Goal: Use online tool/utility: Utilize a website feature to perform a specific function

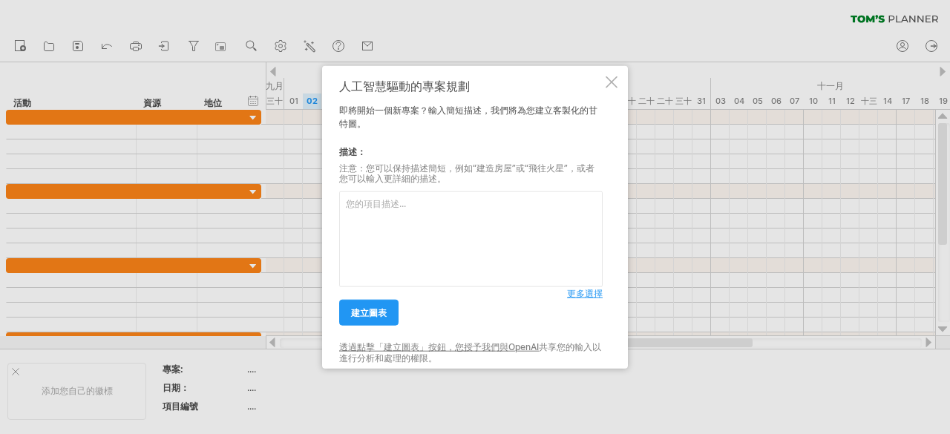
click at [460, 226] on textarea at bounding box center [471, 240] width 264 height 96
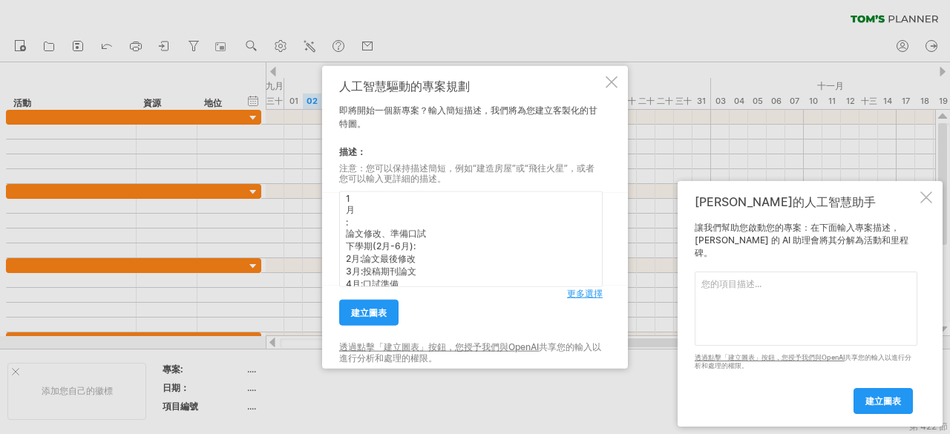
scroll to position [1075, 0]
click at [348, 212] on textarea "、研究時程規劃 第⼀學年 ( 碩⼀ ) 上學期 (9 ⽉-1 ⽉ ): 9 ⽉ : 修課、閱讀基礎⽂獻 (30 篇以上 ) 10 ⽉ : 學習 GIS 軟體、…" at bounding box center [471, 240] width 264 height 96
click at [348, 226] on textarea "、研究時程規劃 第⼀學年 ( 碩⼀ ) 上學期 (9 ⽉-1 ⽉ ): 9 ⽉ : 修課、閱讀基礎⽂獻 (30 篇以上 ) 10 ⽉ : 學習 GIS 軟體、…" at bounding box center [471, 240] width 264 height 96
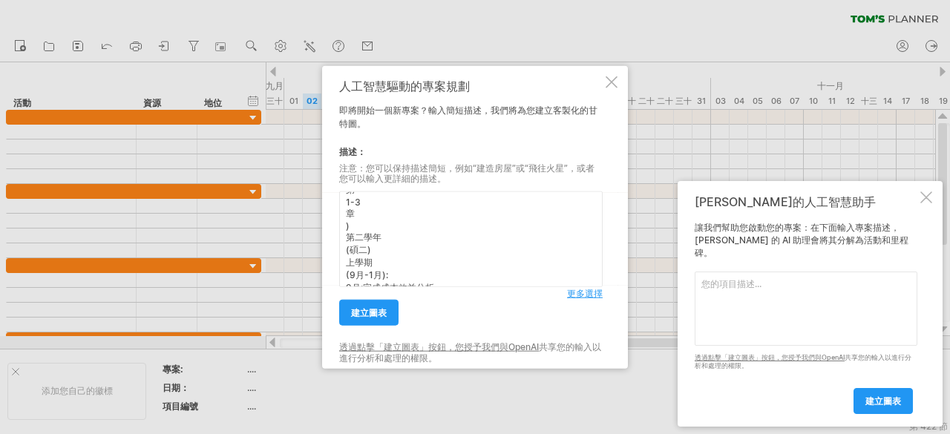
click at [348, 244] on textarea "、研究時程規劃 第⼀學年 ( 碩⼀ ) 上學期 (9 ⽉-1 ⽉ ): 9 ⽉ : 修課、閱讀基礎⽂獻 (30 篇以上 ) 10 ⽉ : 學習 GIS 軟體、…" at bounding box center [471, 240] width 264 height 96
click at [347, 250] on textarea "、研究時程規劃 第⼀學年 ( 碩⼀ ) 上學期 (9 ⽉-1 ⽉ ): 9 ⽉ : 修課、閱讀基礎⽂獻 (30 篇以上 ) 10 ⽉ : 學習 GIS 軟體、…" at bounding box center [471, 240] width 264 height 96
click at [598, 292] on font "更多選擇" at bounding box center [585, 293] width 36 height 11
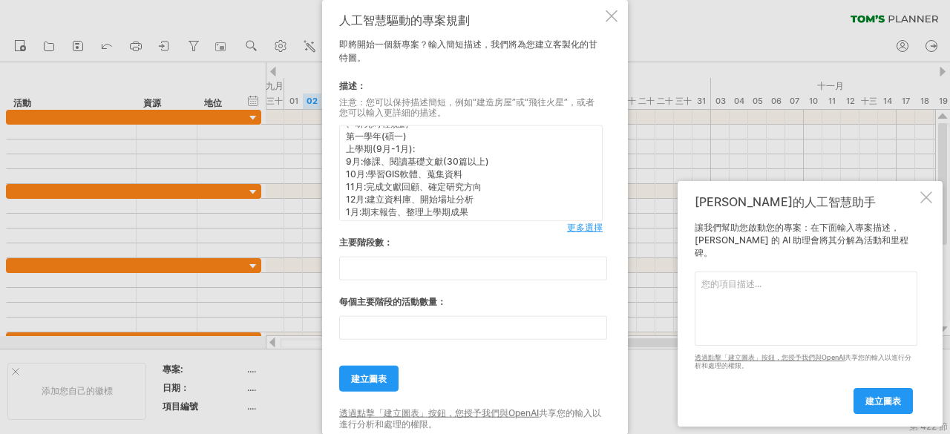
scroll to position [0, 0]
click at [355, 141] on textarea "、研究時程規劃 第⼀學年(碩⼀) 上學期(9⽉-1⽉): 9⽉:修課、閱讀基礎⽂獻(30篇以上) 10⽉:學習GIS軟體、蒐集資料 11⽉:完成⽂獻回顧、確定…" at bounding box center [471, 173] width 264 height 96
click at [376, 167] on textarea "研究時程規劃 第⼀學年(碩⼀) 上學期(9⽉-1⽉): 9⽉:修課、閱讀基礎⽂獻(30篇以上) 10⽉:學習GIS軟體、蒐集資料 11⽉:完成⽂獻回顧、確定研…" at bounding box center [471, 173] width 264 height 96
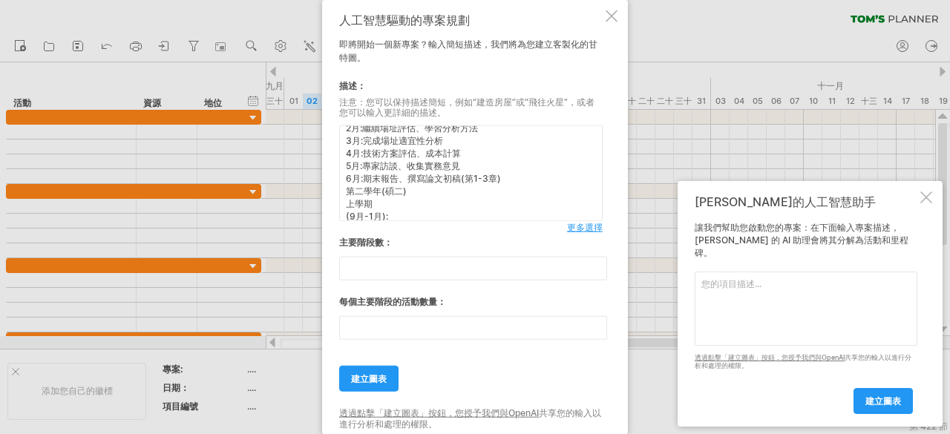
scroll to position [151, 0]
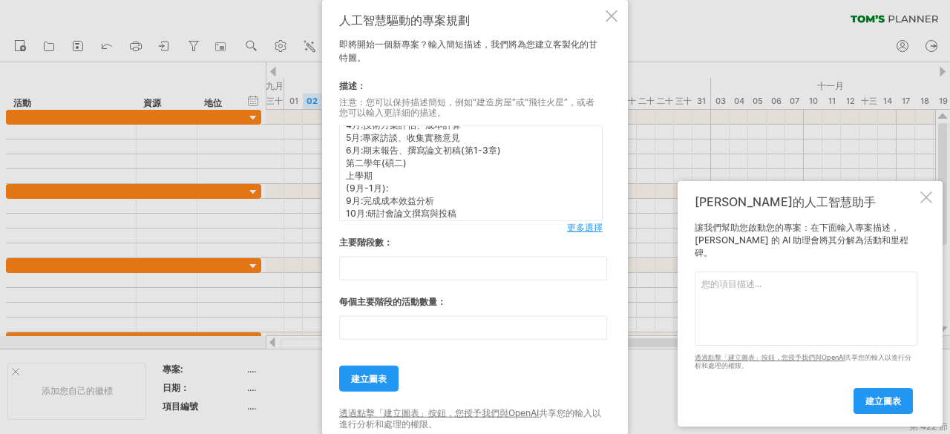
click at [352, 195] on textarea "研究時程規劃 第⼀學年(碩⼀) 上學期([DATE]9⽉-1⽉): 9⽉:修課、閱讀基礎⽂獻(30篇以上) 10⽉:學習GIS軟體、蒐集資料 11⽉:完成⽂獻…" at bounding box center [471, 173] width 264 height 96
type textarea "研究時程規劃 第⼀學年(碩⼀) 上學期([DATE]9⽉-1⽉): 9⽉:修課、閱讀基礎⽂獻(30篇以上) 10⽉:學習GIS軟體、蒐集資料 11⽉:完成⽂獻…"
click at [597, 228] on font "更多選擇" at bounding box center [585, 227] width 36 height 11
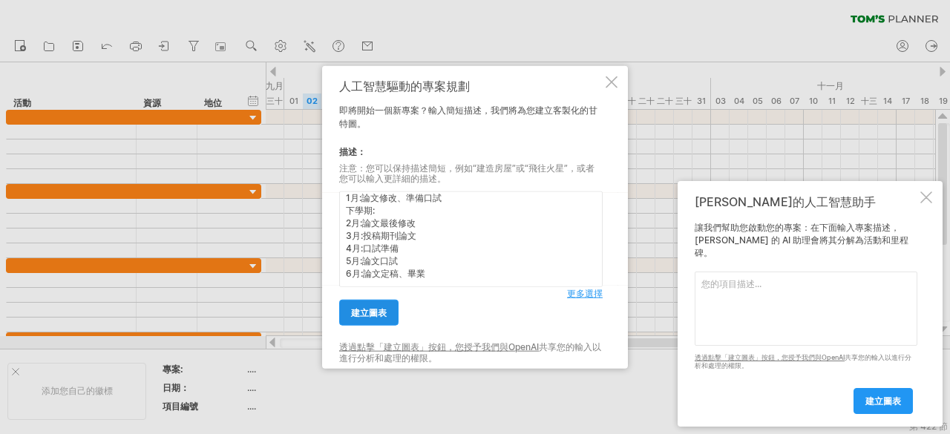
click at [376, 305] on link "建立圖表" at bounding box center [368, 313] width 59 height 26
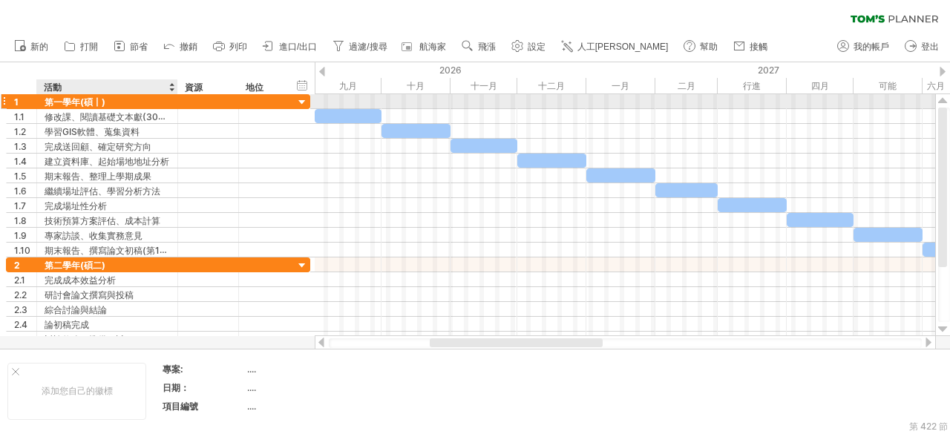
click at [100, 103] on font "第一學年(碩⼁)" at bounding box center [75, 102] width 61 height 11
click at [95, 97] on font "第一學年(碩⼁)" at bounding box center [75, 102] width 61 height 11
click at [8, 97] on div "1" at bounding box center [22, 101] width 30 height 14
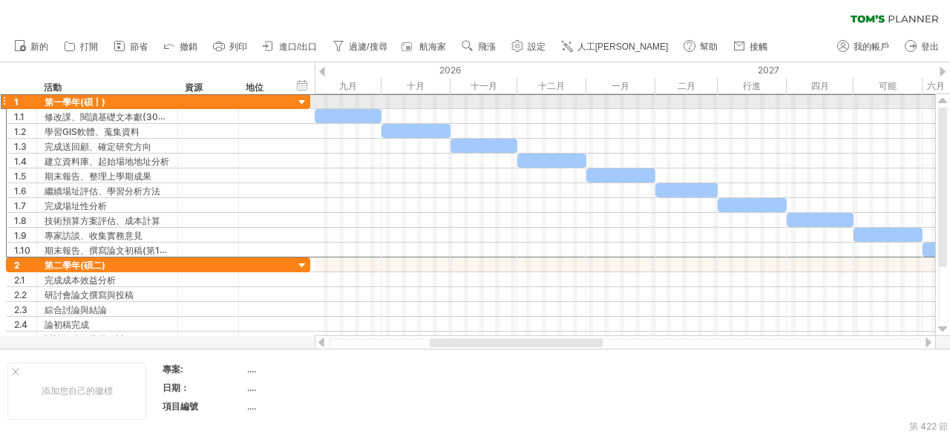
click at [1, 99] on div at bounding box center [4, 102] width 6 height 16
click at [3, 100] on div at bounding box center [4, 102] width 6 height 16
click at [299, 101] on div at bounding box center [303, 103] width 14 height 14
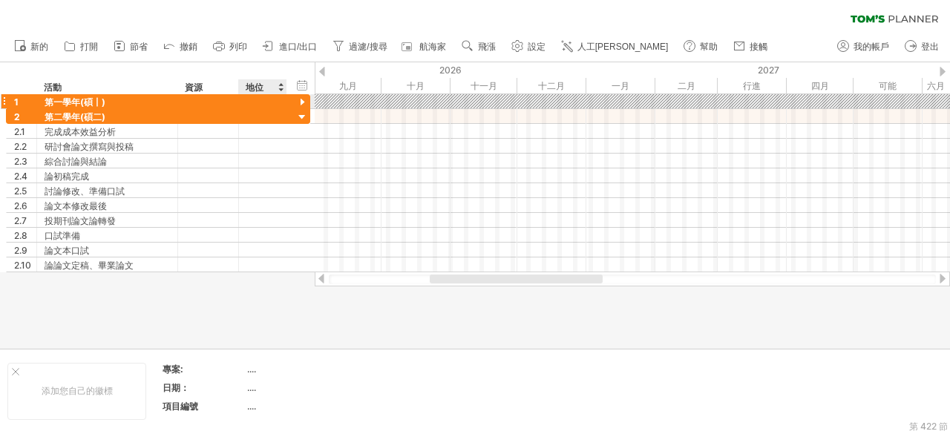
click at [299, 101] on div at bounding box center [303, 103] width 14 height 14
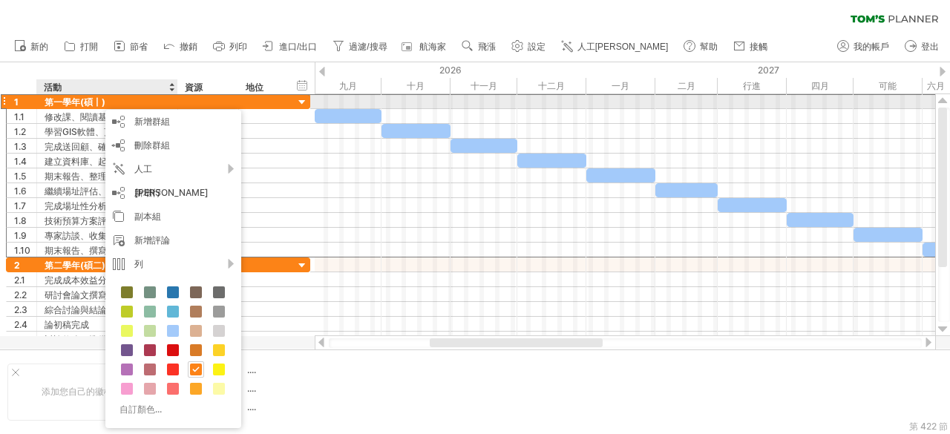
click at [91, 96] on font "第一學年(碩⼁)" at bounding box center [75, 101] width 61 height 11
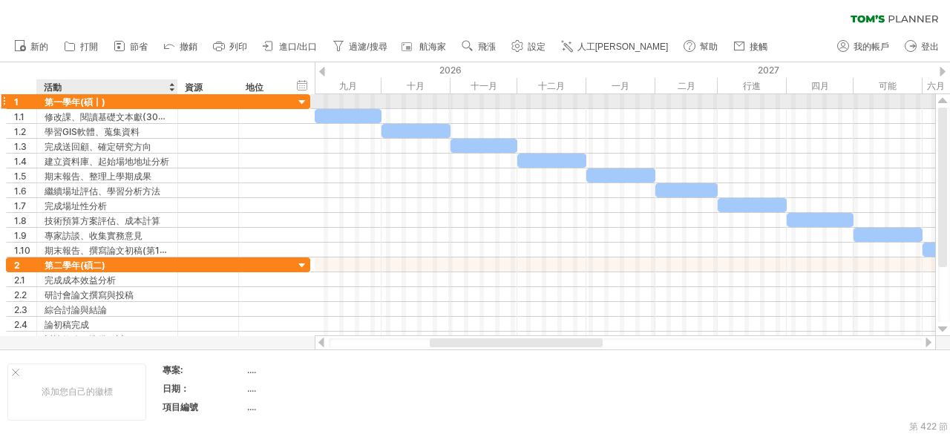
click at [91, 96] on font "第一學年(碩⼁)" at bounding box center [75, 101] width 61 height 11
click at [13, 100] on div "1" at bounding box center [22, 101] width 30 height 14
click at [80, 107] on font "第一學年(碩⼁)" at bounding box center [75, 102] width 61 height 11
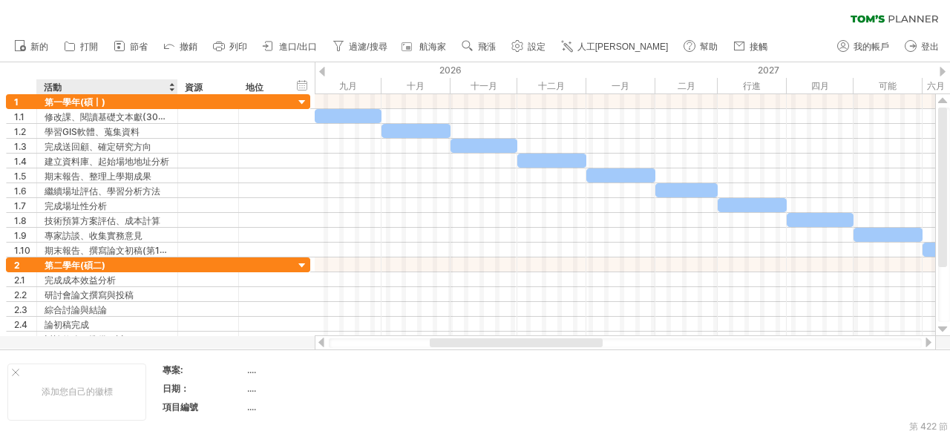
click at [151, 88] on div "活動" at bounding box center [106, 86] width 125 height 15
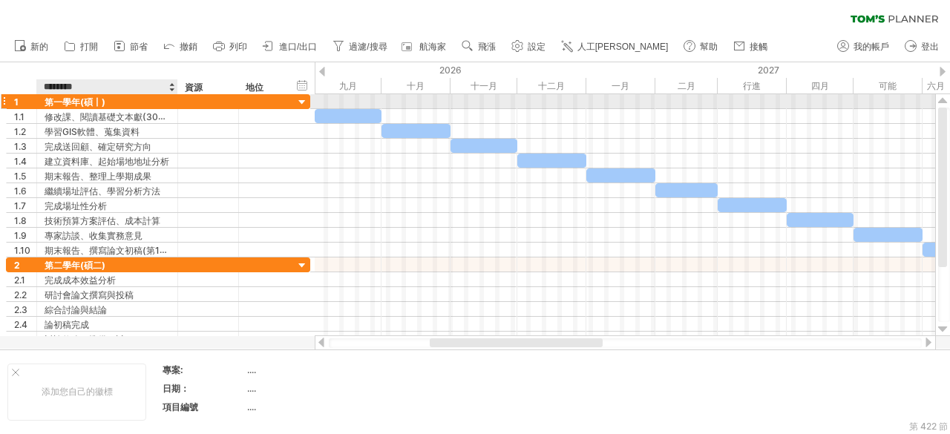
click at [109, 105] on div "第一學年(碩⼁)" at bounding box center [107, 101] width 125 height 14
type input "********"
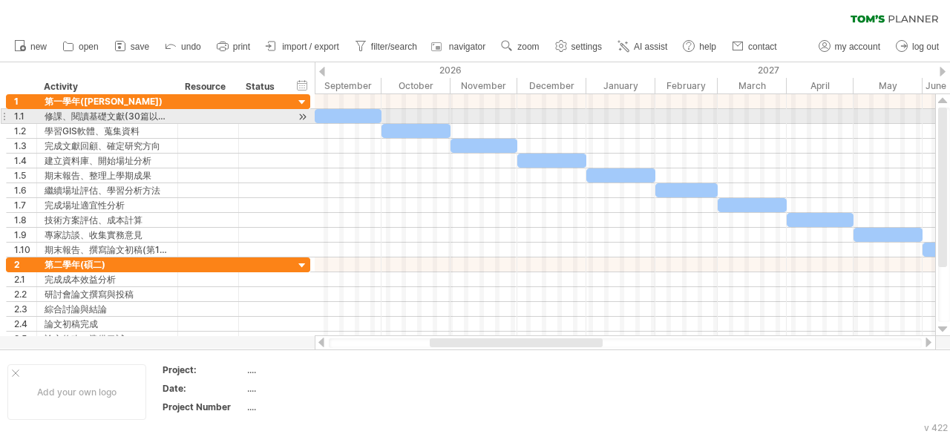
click at [361, 111] on div at bounding box center [348, 116] width 67 height 14
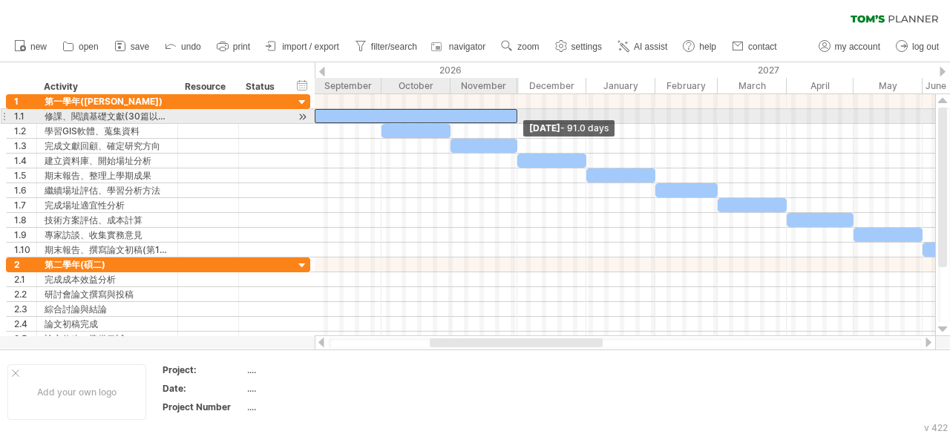
drag, startPoint x: 381, startPoint y: 114, endPoint x: 517, endPoint y: 118, distance: 136.0
click at [517, 118] on span at bounding box center [518, 116] width 6 height 14
click at [515, 123] on div "[DATE] - 90.5 days [DATE]" at bounding box center [625, 215] width 621 height 242
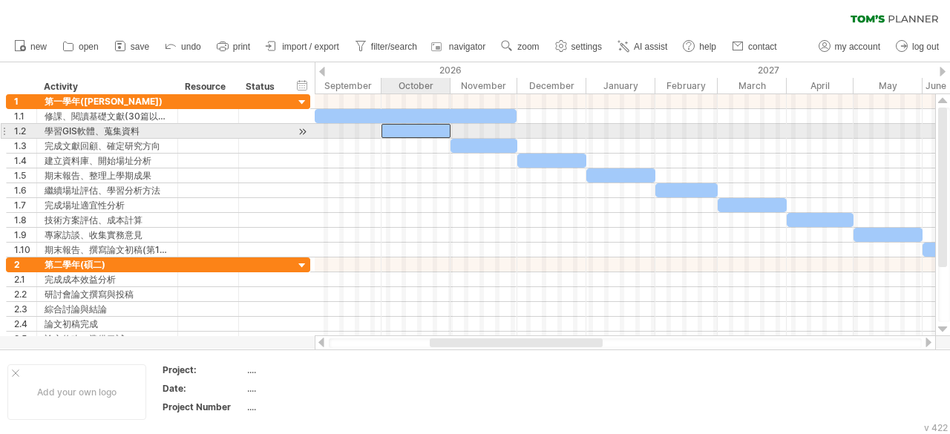
click at [391, 131] on div at bounding box center [416, 131] width 69 height 14
click at [87, 131] on div "學習GIS軟體、蒐集資料" at bounding box center [107, 131] width 125 height 14
click at [87, 131] on input "**********" at bounding box center [107, 131] width 125 height 14
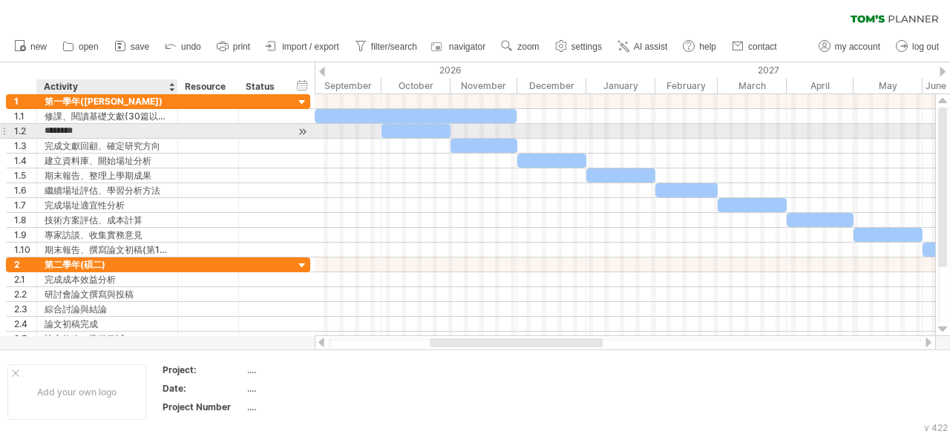
type input "*******"
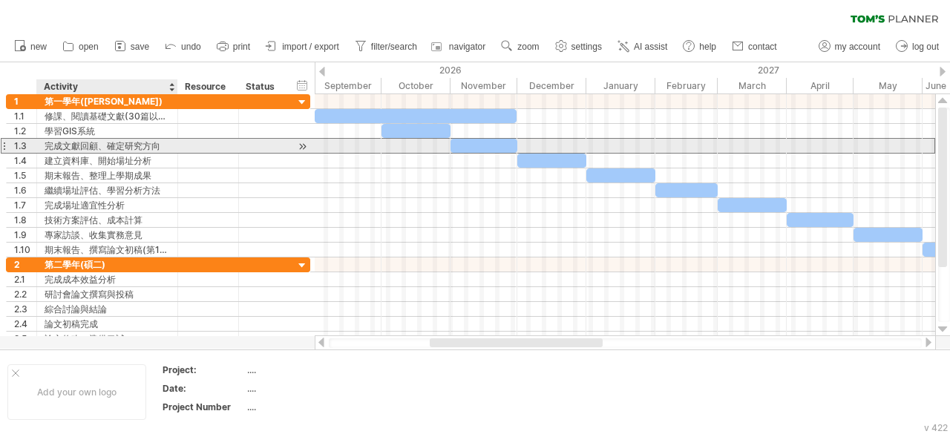
click at [122, 146] on div "完成⽂獻回顧、確定研究⽅向" at bounding box center [107, 146] width 125 height 14
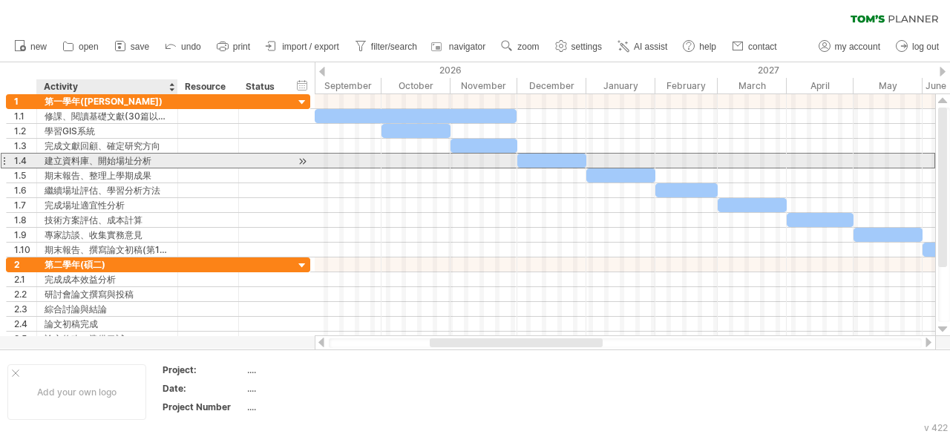
click at [169, 160] on div "建⽴資料庫、開始場址分析" at bounding box center [107, 161] width 125 height 14
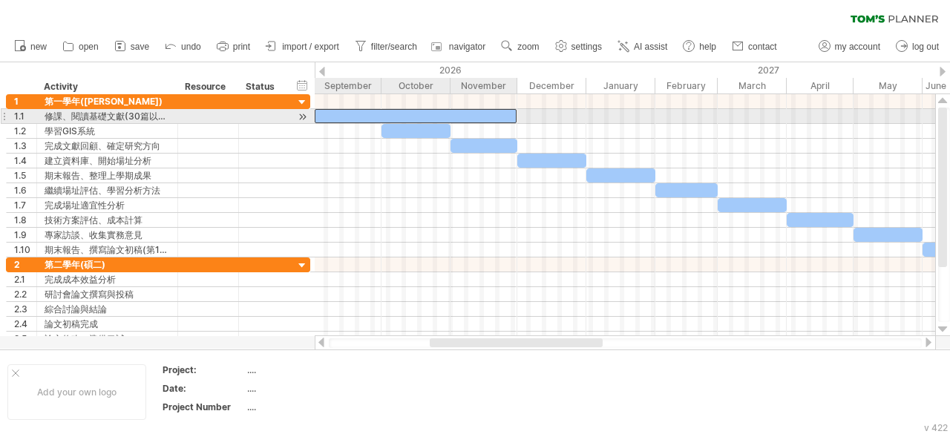
click at [506, 114] on div at bounding box center [416, 116] width 202 height 14
click at [518, 116] on span at bounding box center [518, 116] width 6 height 14
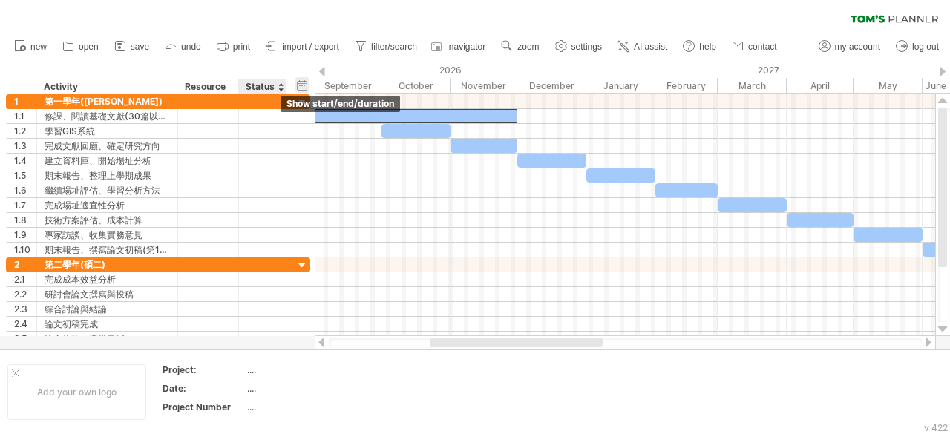
click at [304, 86] on div "hide start/end/duration show start/end/duration" at bounding box center [303, 85] width 14 height 16
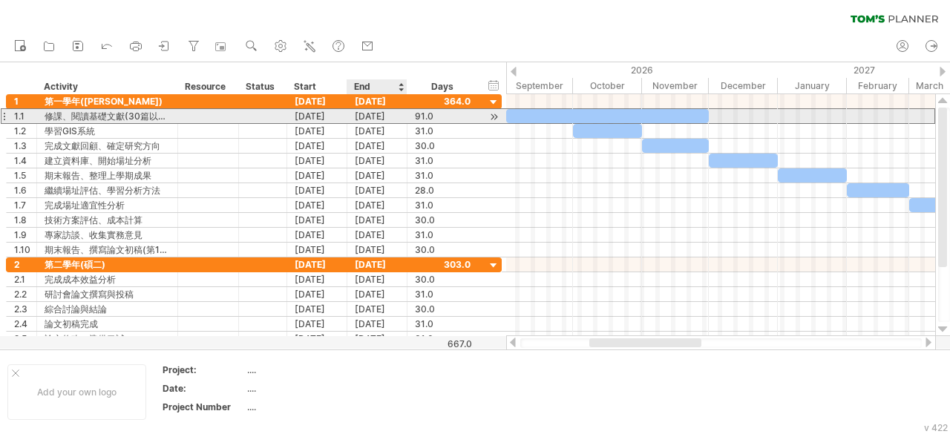
click at [394, 115] on div "[DATE]" at bounding box center [378, 116] width 60 height 14
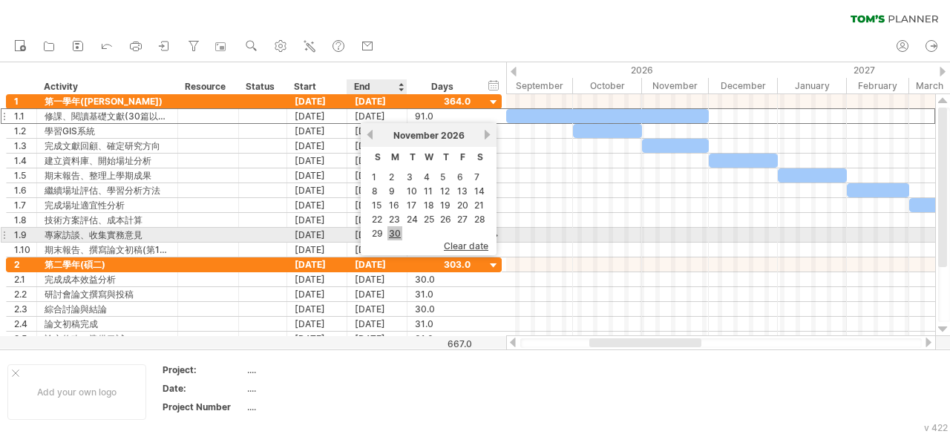
click at [399, 234] on link "30" at bounding box center [395, 233] width 15 height 14
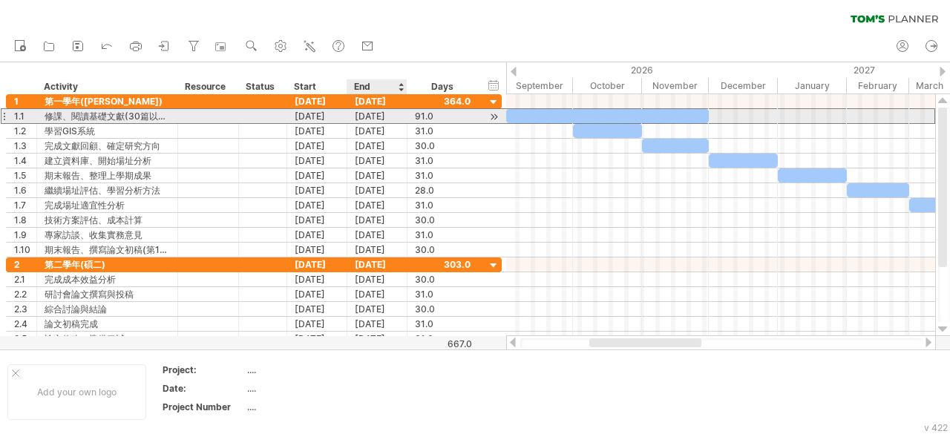
click at [392, 120] on div "[DATE]" at bounding box center [378, 116] width 60 height 14
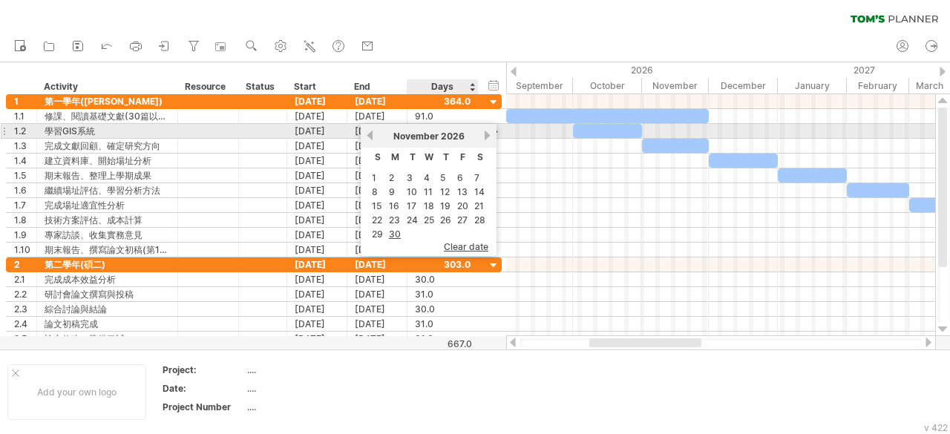
click at [485, 137] on link "next" at bounding box center [487, 135] width 11 height 11
click at [379, 134] on div "[DATE]" at bounding box center [429, 136] width 108 height 11
click at [376, 130] on link "previous" at bounding box center [370, 135] width 11 height 11
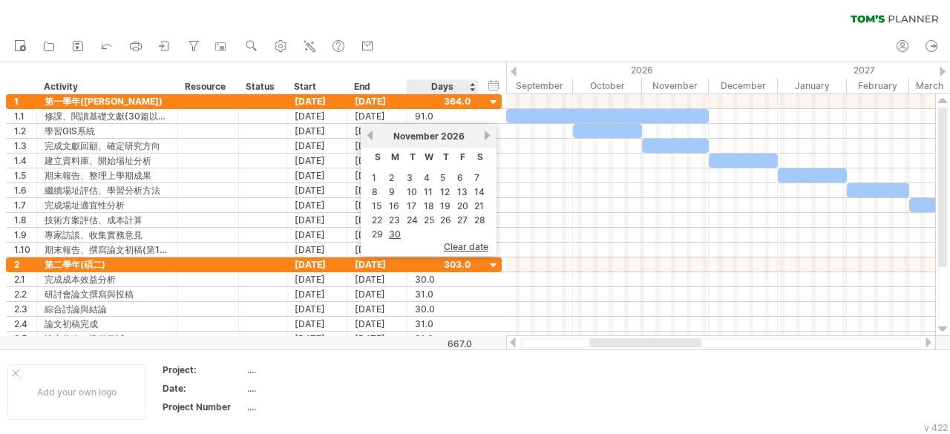
click at [422, 69] on div "hide start/end/duration show start/end/duration ******** Activity ******** Reso…" at bounding box center [253, 78] width 506 height 32
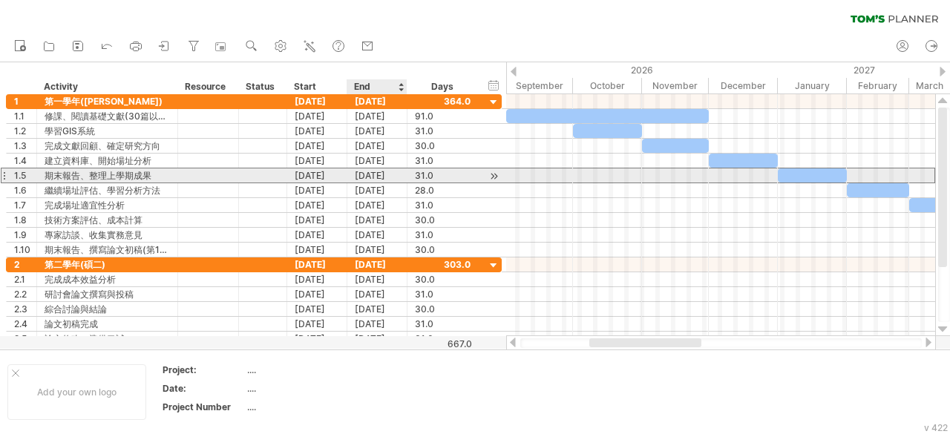
click at [385, 175] on div "[DATE]" at bounding box center [378, 176] width 60 height 14
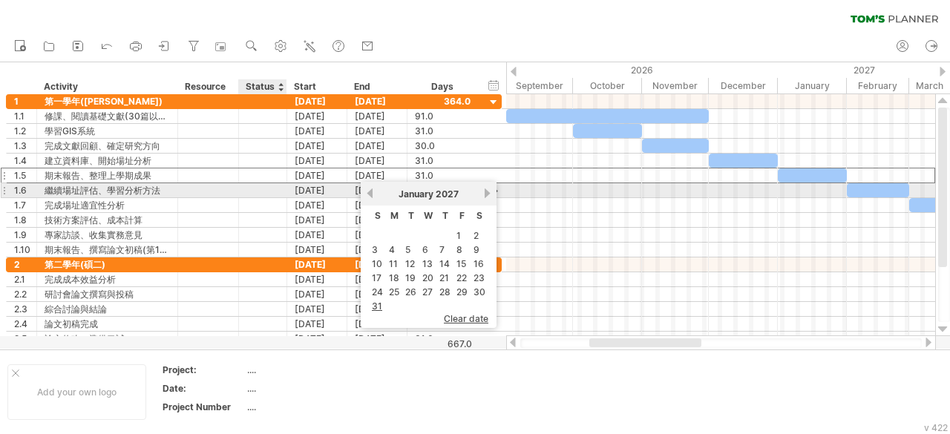
click at [273, 189] on div at bounding box center [263, 190] width 33 height 14
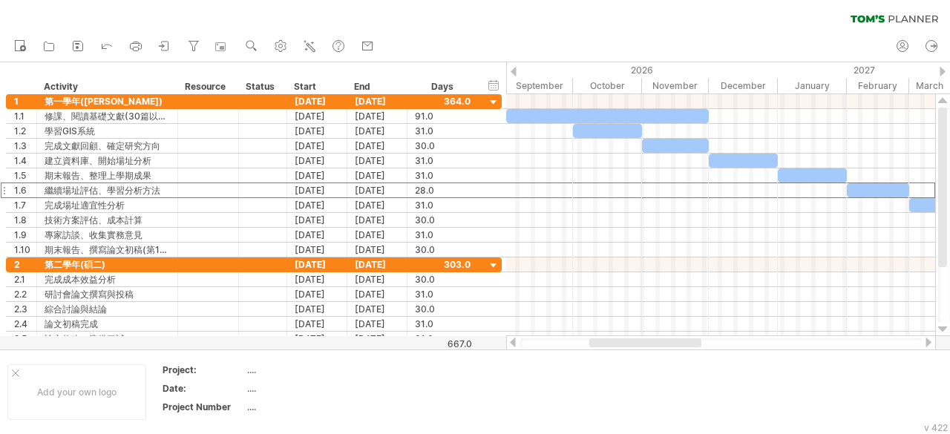
click at [454, 39] on div "new" at bounding box center [475, 46] width 950 height 31
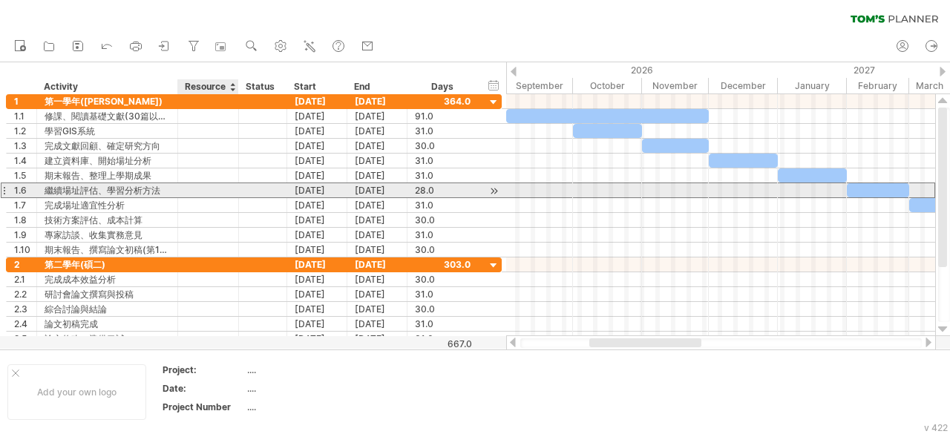
click at [247, 191] on div at bounding box center [263, 190] width 33 height 14
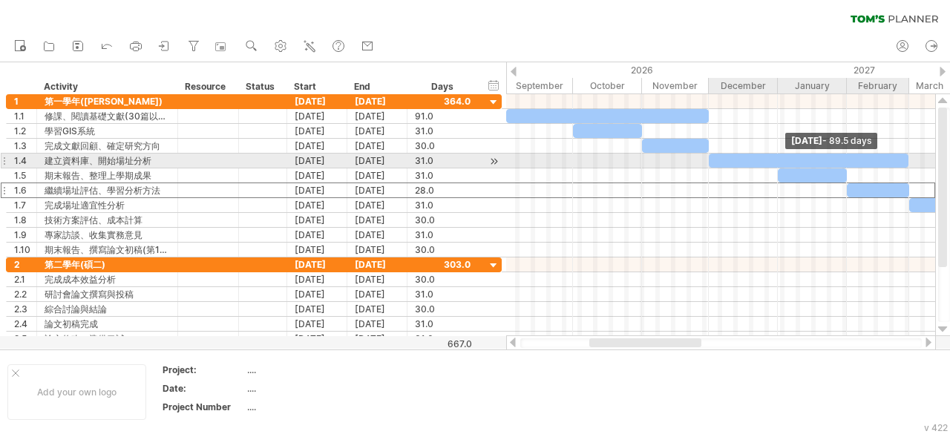
drag, startPoint x: 777, startPoint y: 160, endPoint x: 908, endPoint y: 165, distance: 130.8
click at [908, 165] on span at bounding box center [909, 161] width 6 height 14
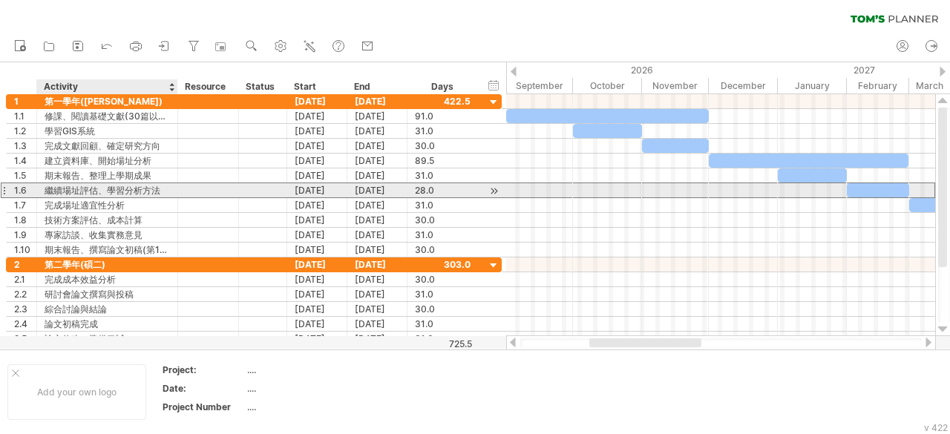
click at [104, 189] on div "繼續場址評估、學習分析⽅法" at bounding box center [107, 190] width 125 height 14
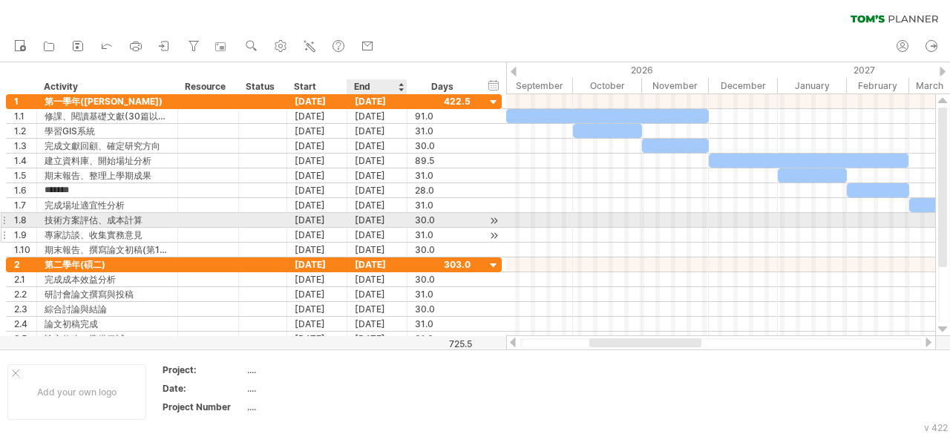
type input "******"
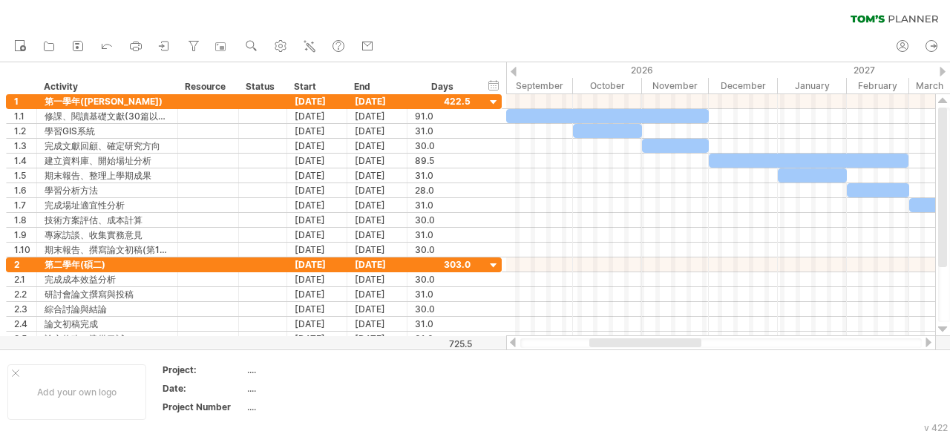
click at [472, 11] on div "clear filter reapply filter" at bounding box center [475, 15] width 950 height 31
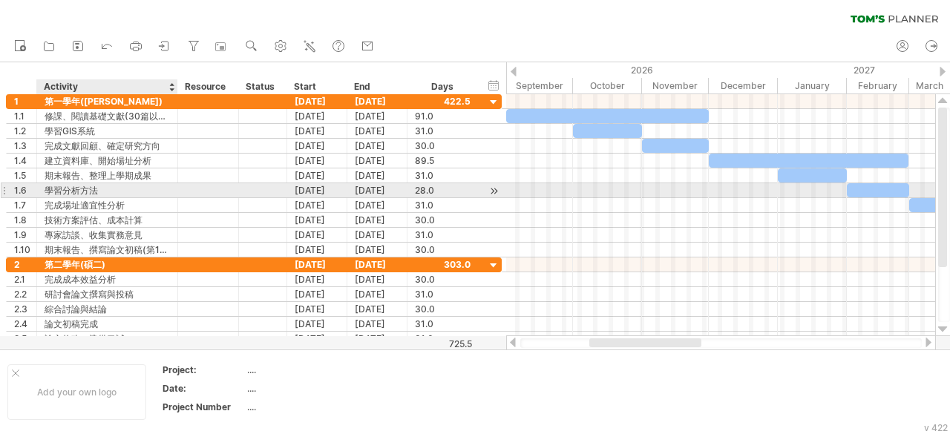
click at [126, 189] on div "學習分析⽅法" at bounding box center [107, 190] width 125 height 14
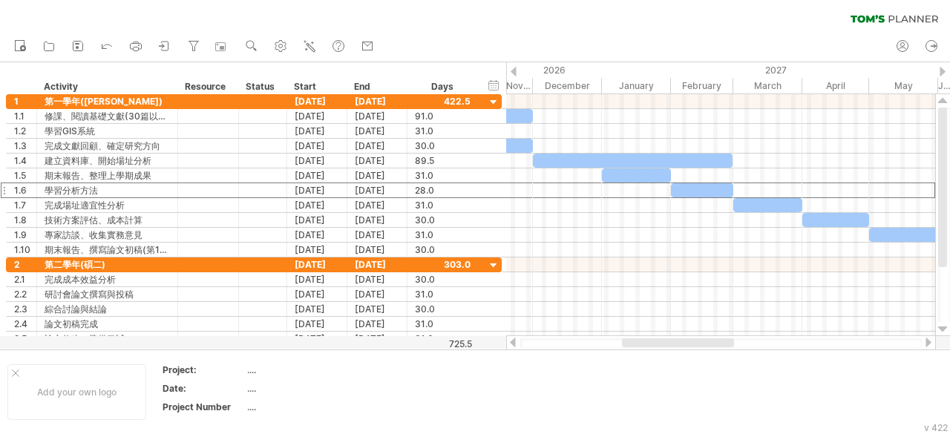
drag, startPoint x: 658, startPoint y: 340, endPoint x: 691, endPoint y: 346, distance: 33.2
click at [691, 346] on div at bounding box center [678, 343] width 112 height 9
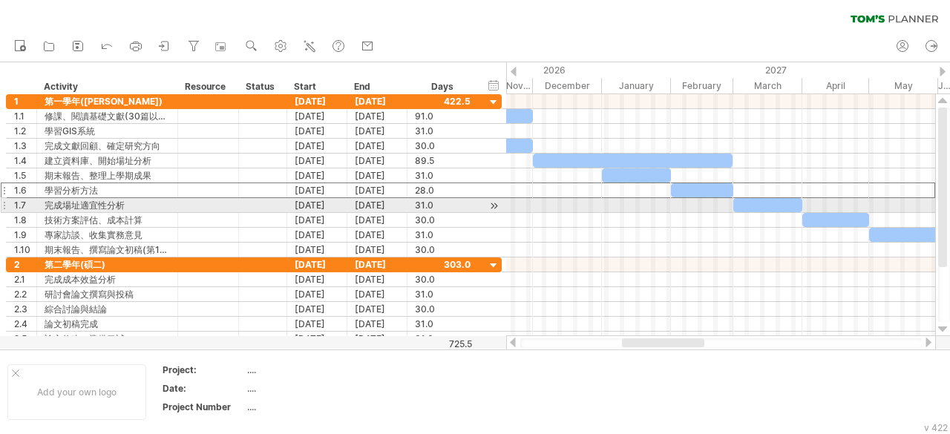
click at [695, 206] on div at bounding box center [720, 205] width 429 height 15
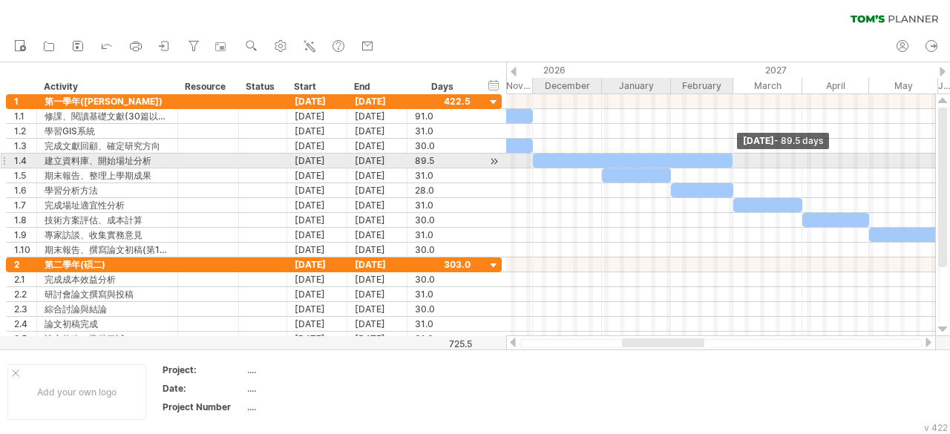
click at [730, 155] on span at bounding box center [733, 161] width 6 height 14
drag, startPoint x: 734, startPoint y: 158, endPoint x: 803, endPoint y: 167, distance: 69.6
click at [803, 167] on div "[DATE] - 120.5 days [DATE]" at bounding box center [720, 215] width 429 height 242
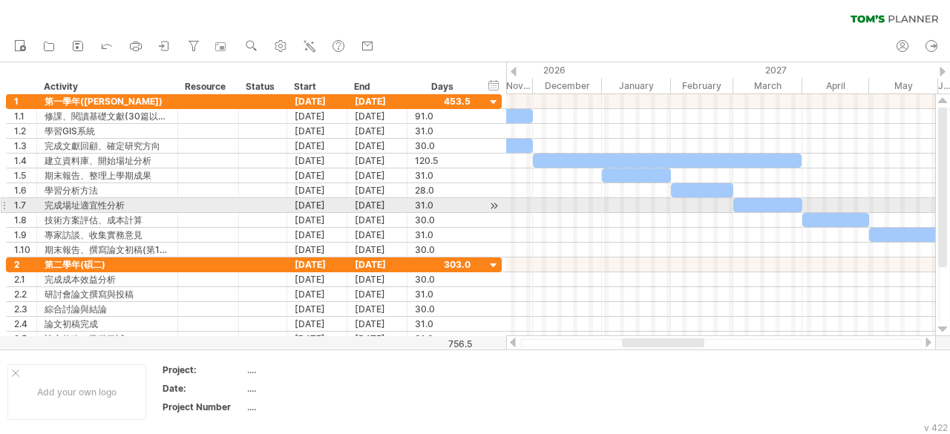
click at [788, 202] on div at bounding box center [768, 205] width 69 height 14
click at [65, 204] on div "完成場址適宜性分析" at bounding box center [107, 205] width 125 height 14
click at [126, 203] on input "*********" at bounding box center [107, 205] width 125 height 14
type input "*"
click at [3, 202] on div at bounding box center [4, 206] width 6 height 16
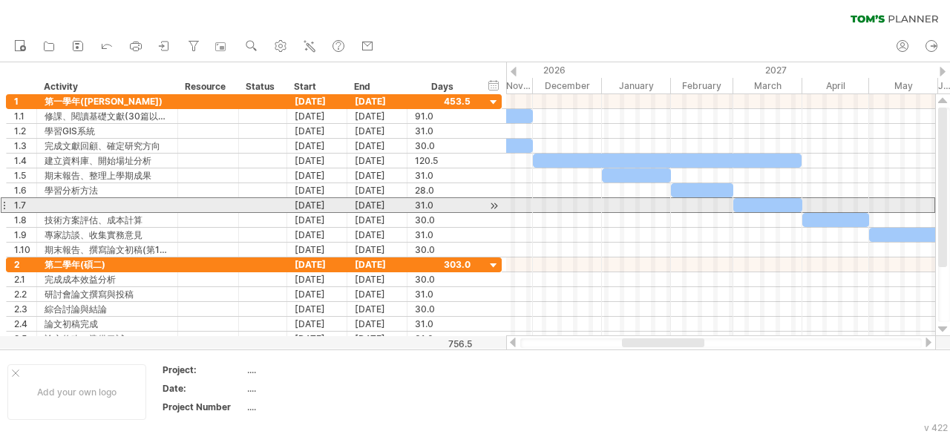
click at [6, 203] on div at bounding box center [4, 206] width 6 height 16
click at [6, 200] on div at bounding box center [4, 206] width 6 height 16
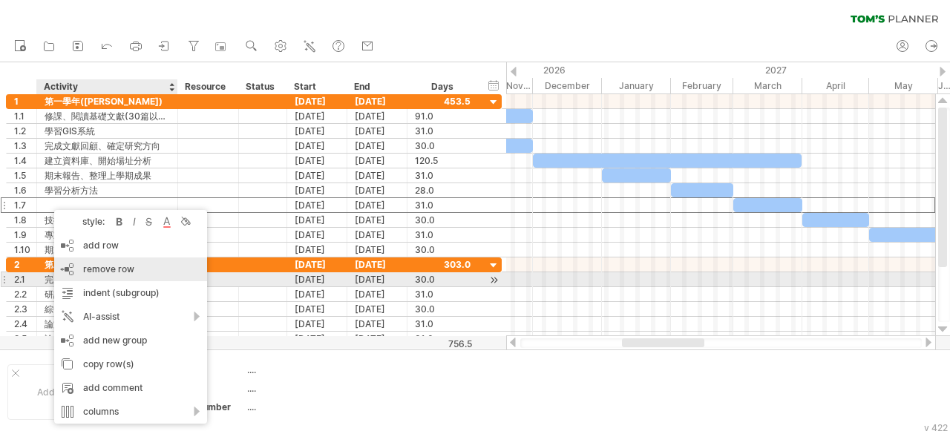
click at [114, 275] on div "remove row remove selected rows" at bounding box center [130, 270] width 153 height 24
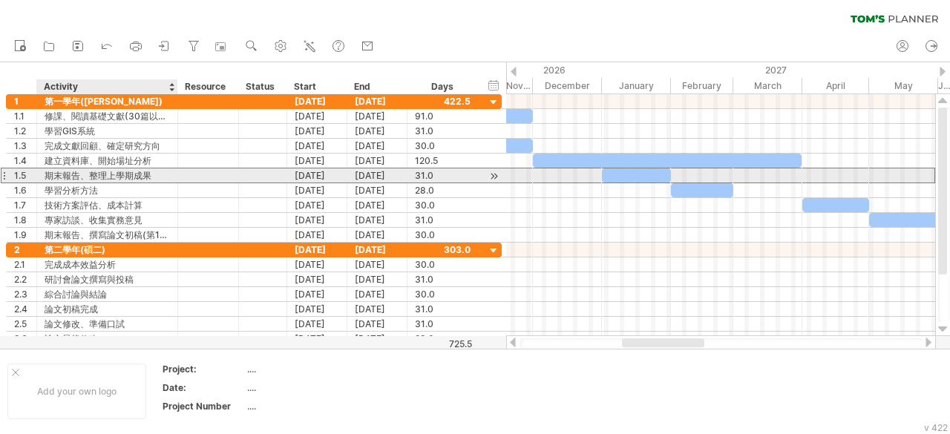
click at [141, 176] on div "期末報告、整理上學期成果" at bounding box center [107, 176] width 125 height 14
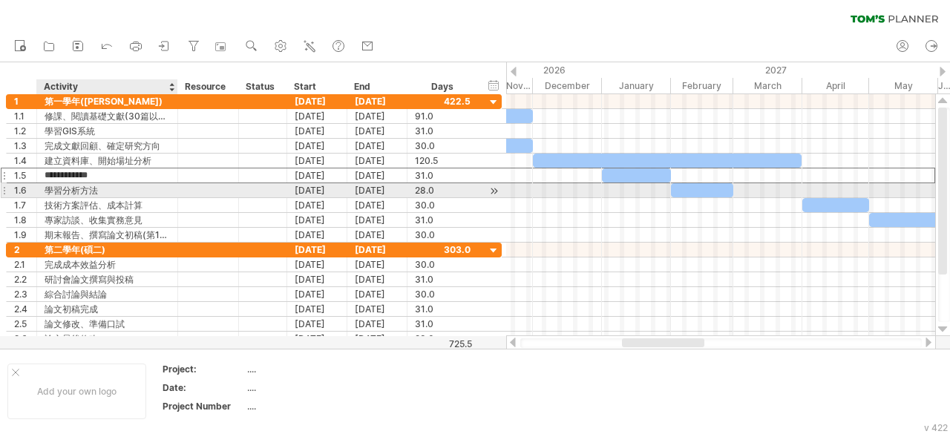
click at [147, 188] on div "學習分析⽅法" at bounding box center [107, 190] width 125 height 14
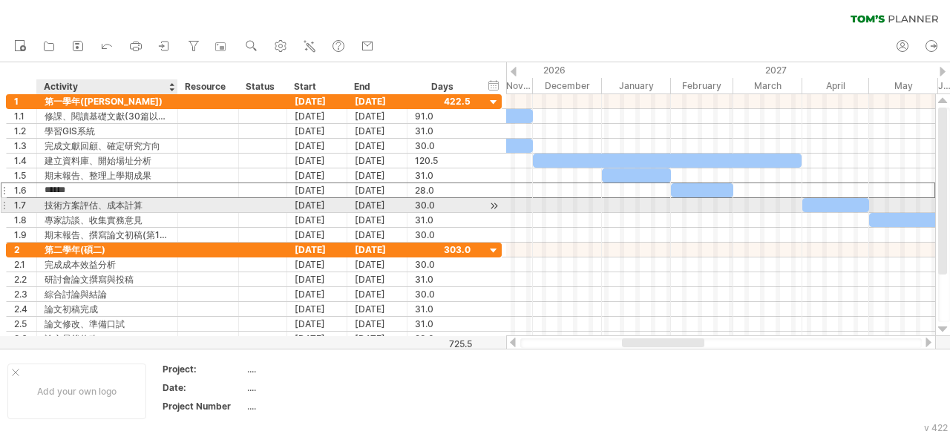
click at [150, 206] on div "技術⽅案評估、成本計算" at bounding box center [107, 205] width 125 height 14
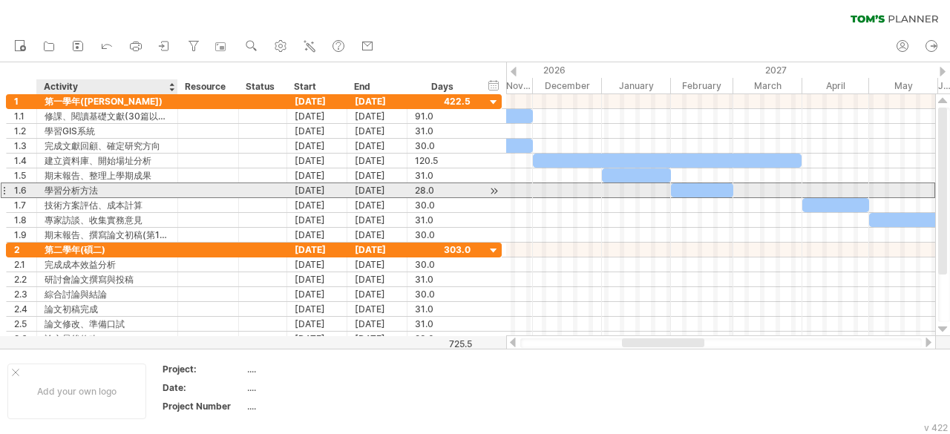
click at [63, 189] on div "學習分析⽅法" at bounding box center [107, 190] width 125 height 14
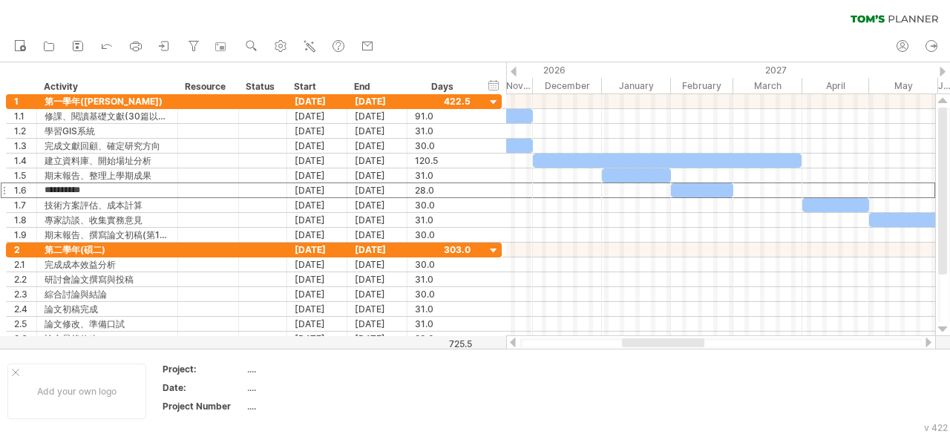
type input "********"
click at [30, 72] on div "hide start/end/duration show start/end/duration ******** Activity ******** Reso…" at bounding box center [253, 78] width 506 height 32
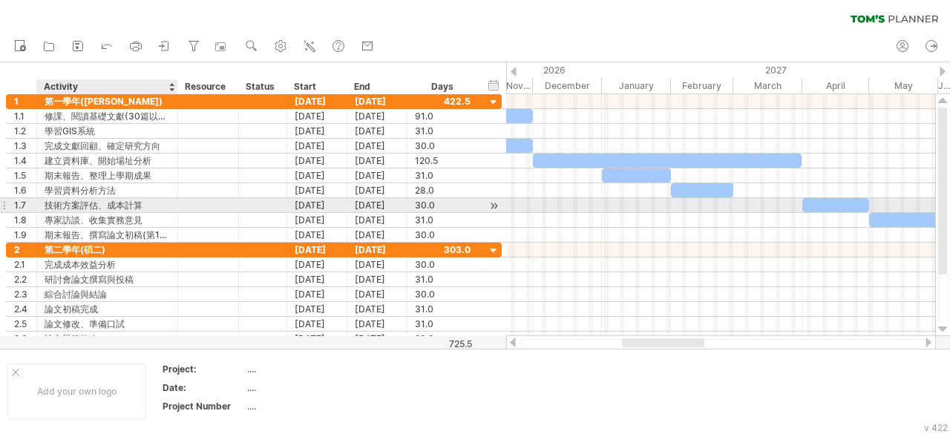
click at [93, 203] on div "技術⽅案評估、成本計算" at bounding box center [107, 205] width 125 height 14
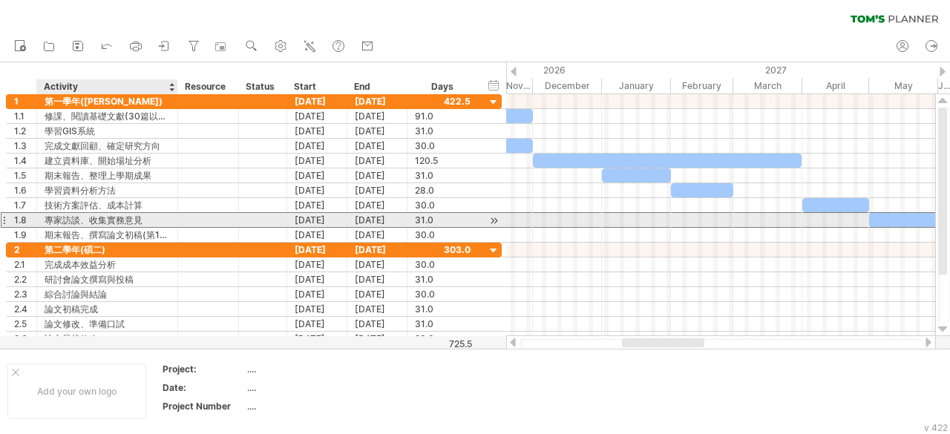
click at [110, 221] on div "專家訪談、收集實務意⾒" at bounding box center [107, 220] width 125 height 14
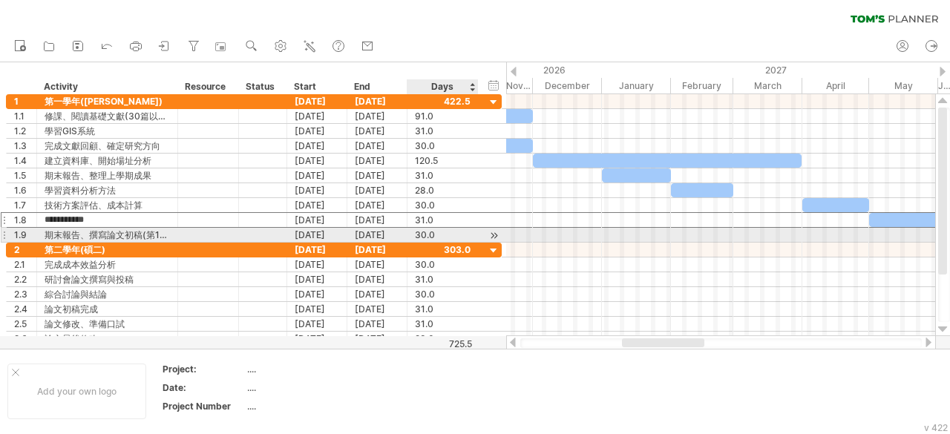
click at [480, 239] on div "**********" at bounding box center [254, 235] width 496 height 15
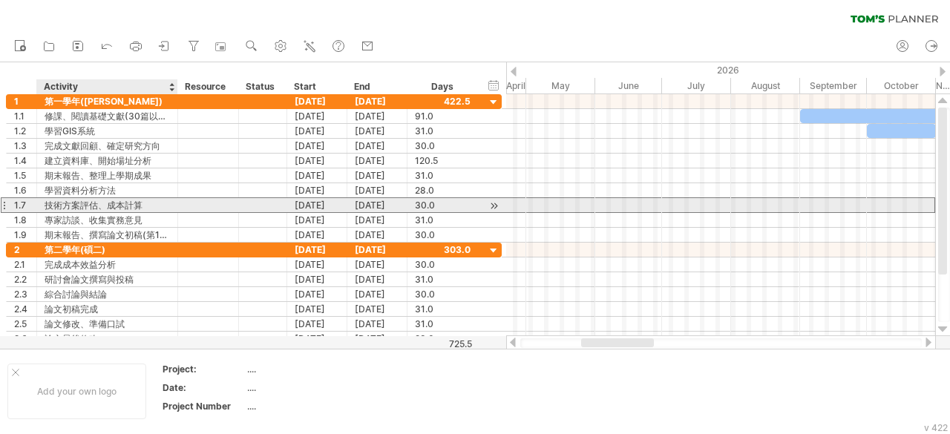
click at [168, 201] on div "技術⽅案評估、成本計算" at bounding box center [107, 205] width 125 height 14
click at [9, 206] on div "1.7" at bounding box center [22, 205] width 30 height 14
click at [3, 203] on div at bounding box center [4, 206] width 6 height 16
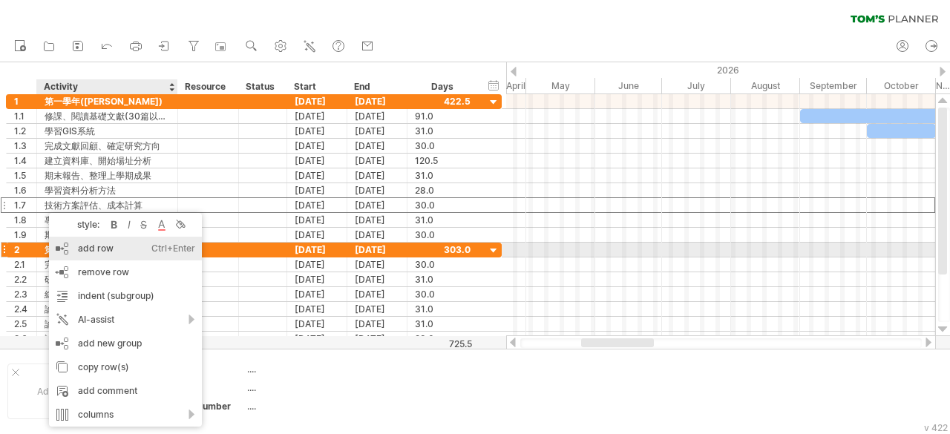
click at [65, 244] on div "add row Ctrl+Enter Cmd+Enter" at bounding box center [125, 249] width 153 height 24
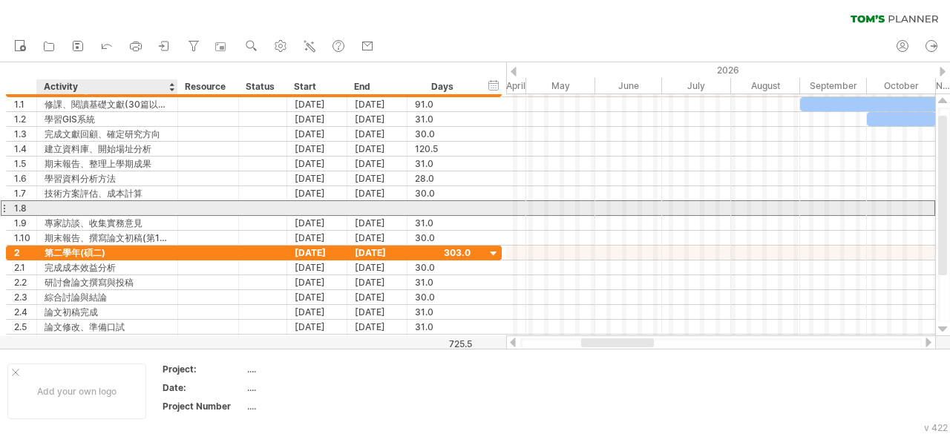
click at [67, 201] on div at bounding box center [107, 208] width 125 height 14
click at [67, 201] on input "text" at bounding box center [107, 208] width 125 height 14
type input "******"
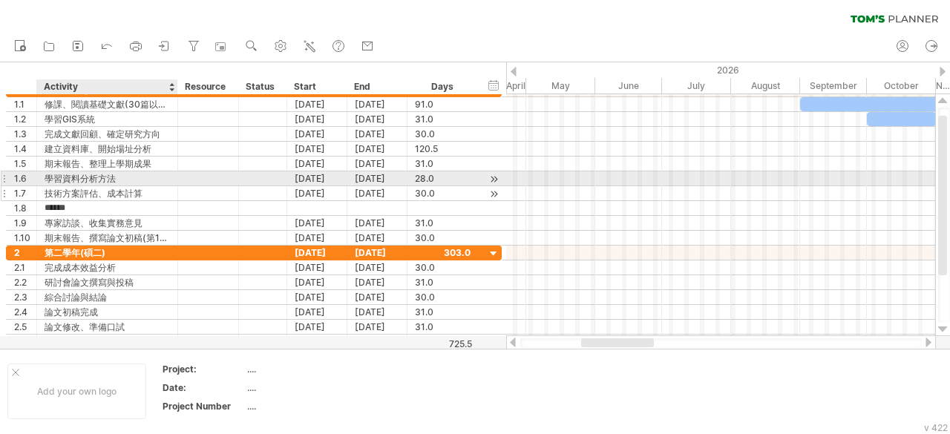
click at [143, 187] on div "技術⽅案評估、成本計算" at bounding box center [107, 193] width 125 height 14
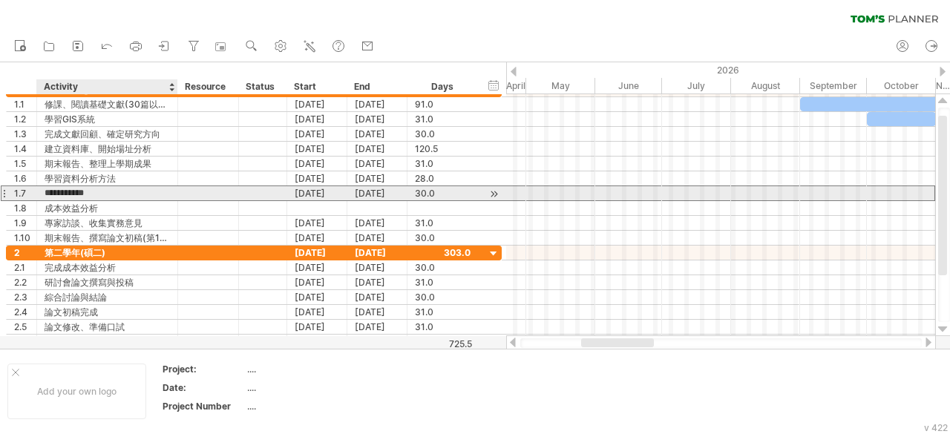
click at [143, 187] on input "**********" at bounding box center [107, 193] width 125 height 14
type input "******"
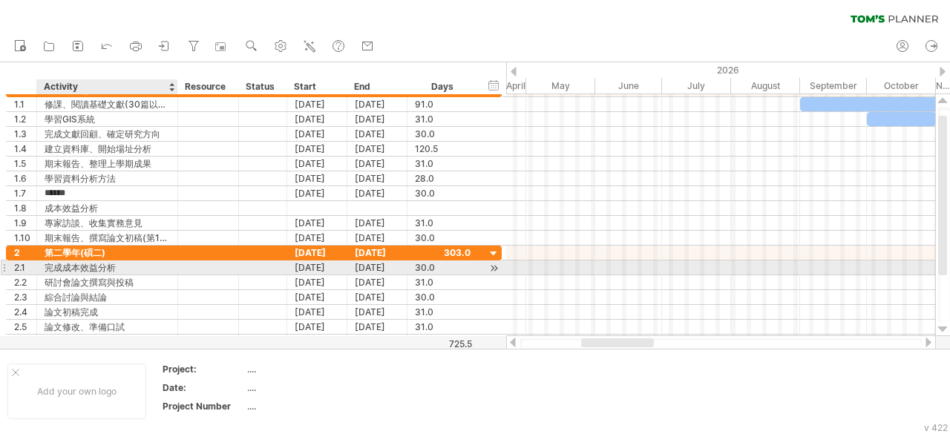
click at [110, 268] on div "完成成本效益分析" at bounding box center [107, 268] width 125 height 14
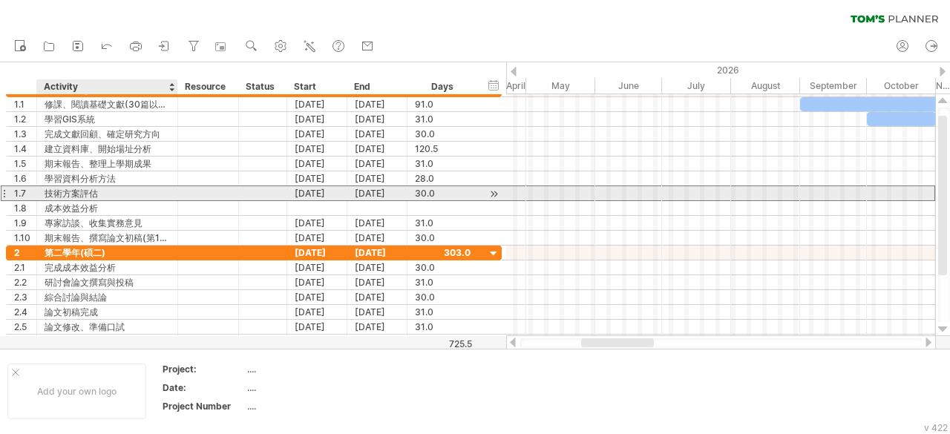
click at [102, 188] on div "技術⽅案評估" at bounding box center [107, 193] width 125 height 14
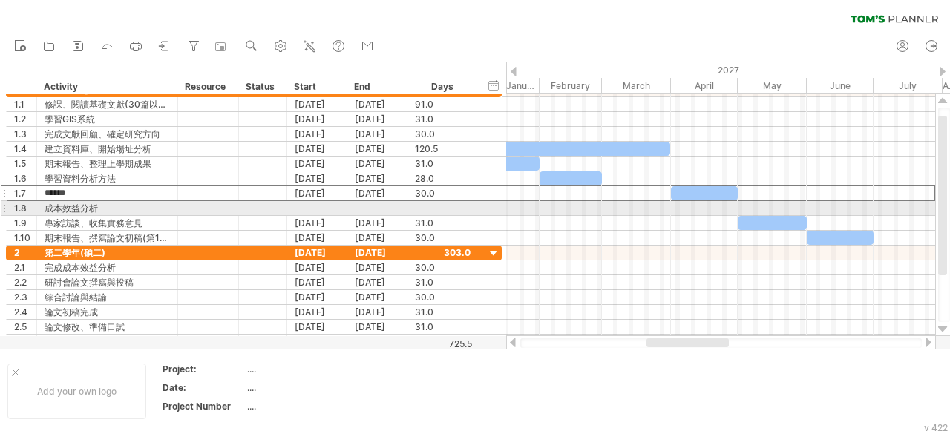
click at [713, 207] on div at bounding box center [720, 208] width 429 height 15
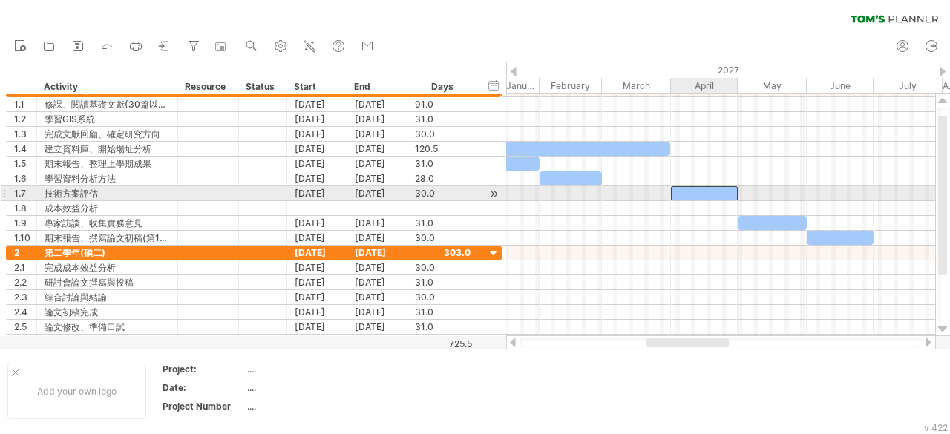
click at [708, 192] on div at bounding box center [704, 193] width 67 height 14
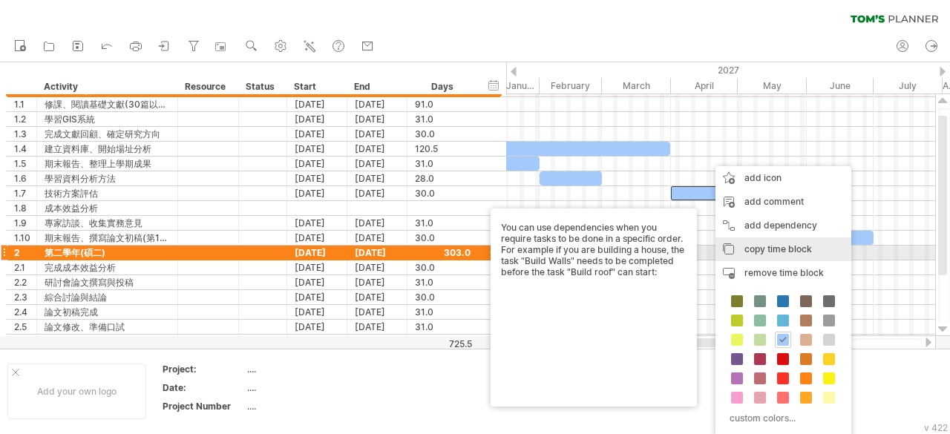
click at [759, 250] on span "copy time block" at bounding box center [779, 249] width 68 height 11
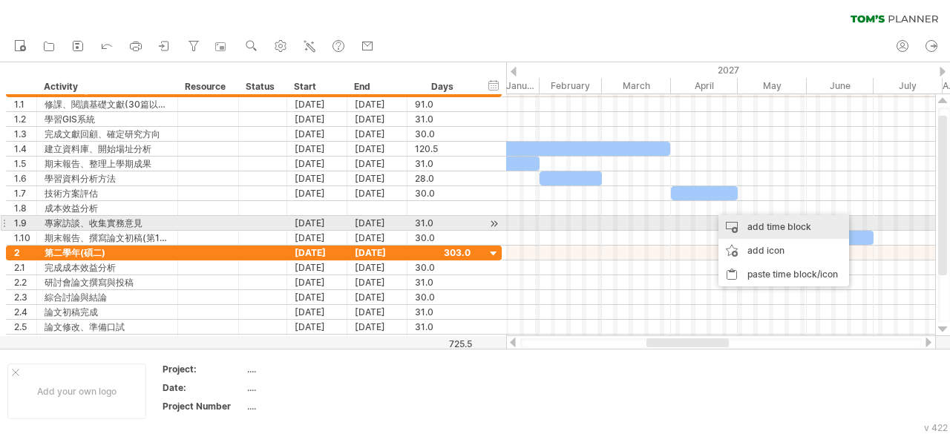
click at [746, 228] on div "add time block" at bounding box center [784, 227] width 131 height 24
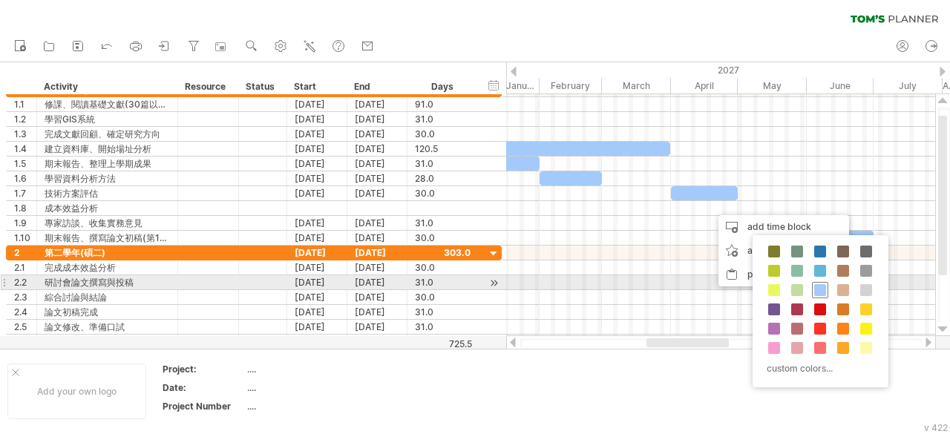
click at [818, 287] on span at bounding box center [821, 290] width 12 height 12
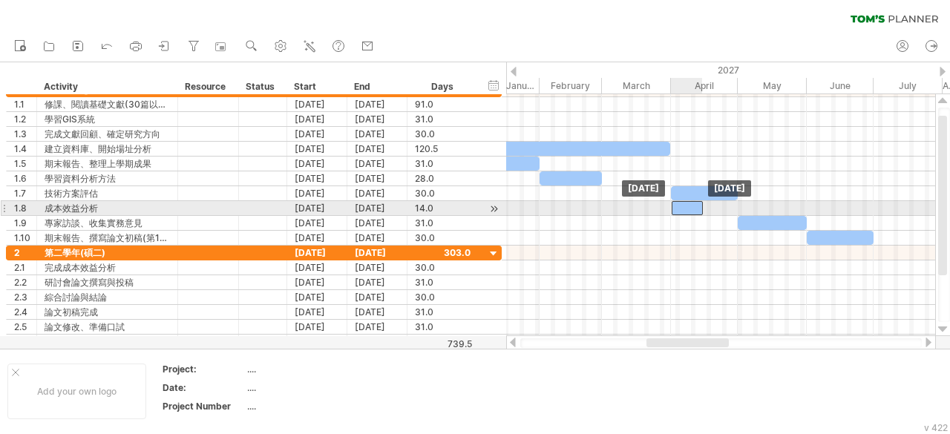
drag, startPoint x: 722, startPoint y: 204, endPoint x: 683, endPoint y: 203, distance: 38.6
click at [683, 203] on div at bounding box center [687, 208] width 31 height 14
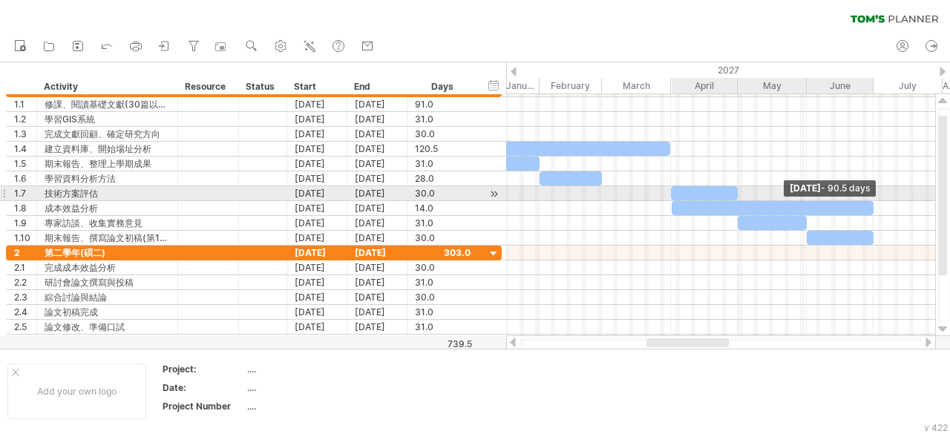
drag, startPoint x: 704, startPoint y: 205, endPoint x: 875, endPoint y: 201, distance: 170.8
click at [875, 201] on span at bounding box center [874, 208] width 6 height 14
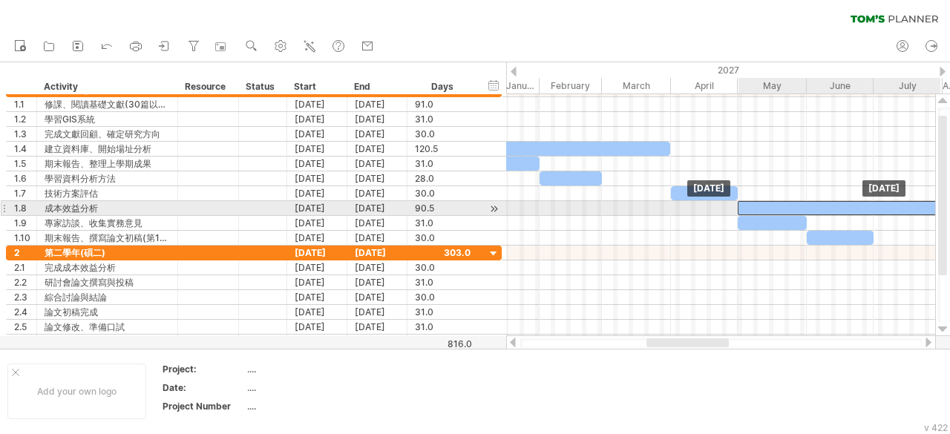
drag, startPoint x: 815, startPoint y: 203, endPoint x: 881, endPoint y: 206, distance: 66.2
click at [881, 206] on div at bounding box center [839, 208] width 202 height 14
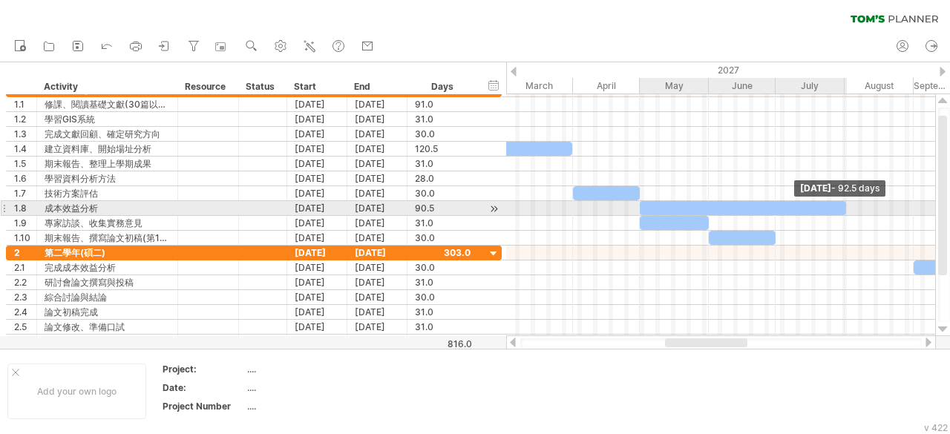
click at [847, 207] on span at bounding box center [847, 208] width 6 height 14
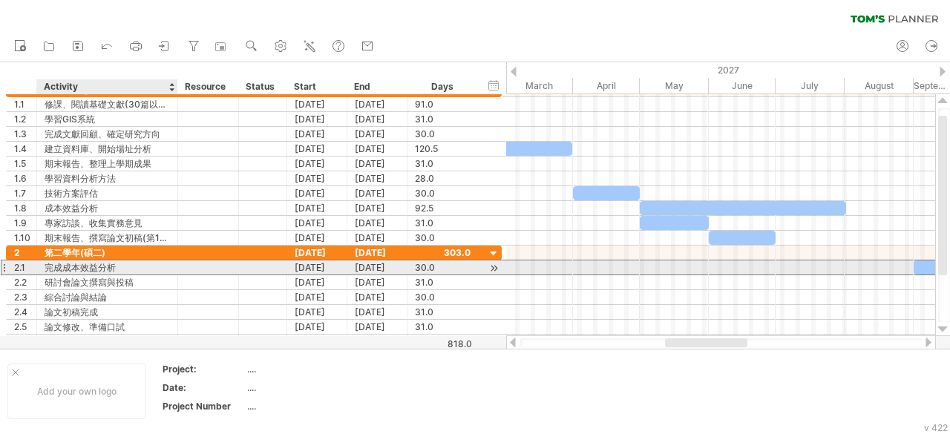
click at [119, 264] on div "完成成本效益分析" at bounding box center [107, 268] width 125 height 14
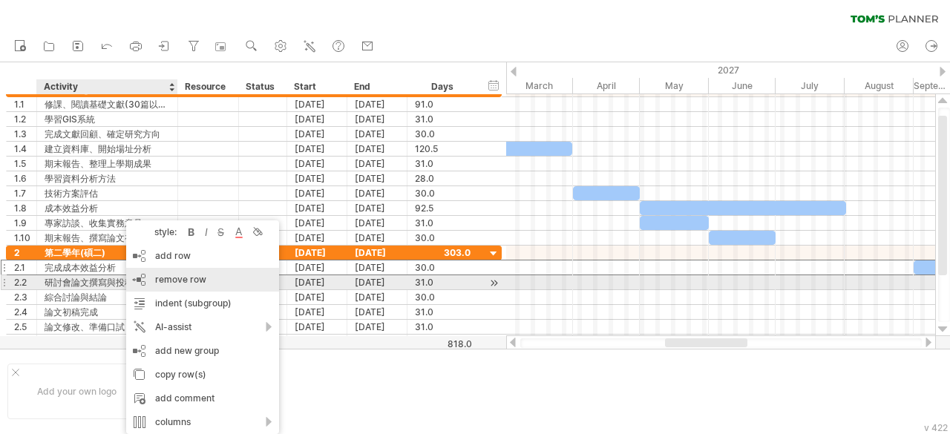
click at [181, 281] on span "remove row" at bounding box center [180, 279] width 51 height 11
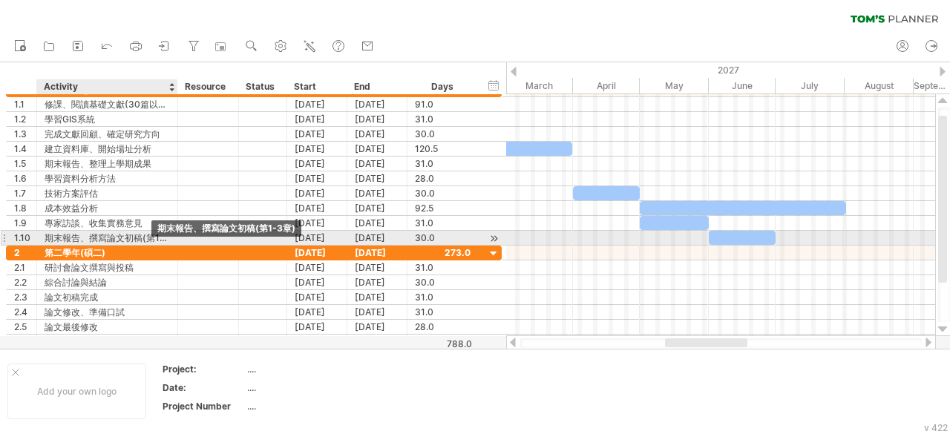
click at [154, 238] on div "期末報告、撰寫論⽂初稿(第1-3章)" at bounding box center [107, 238] width 125 height 14
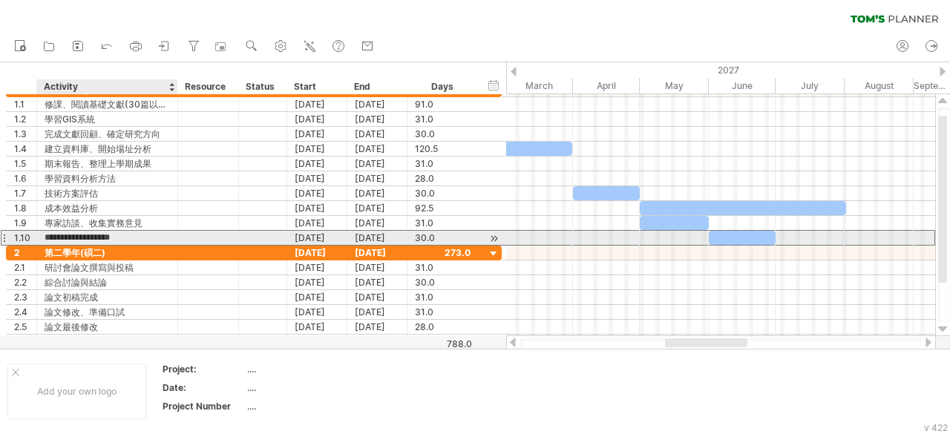
scroll to position [0, 0]
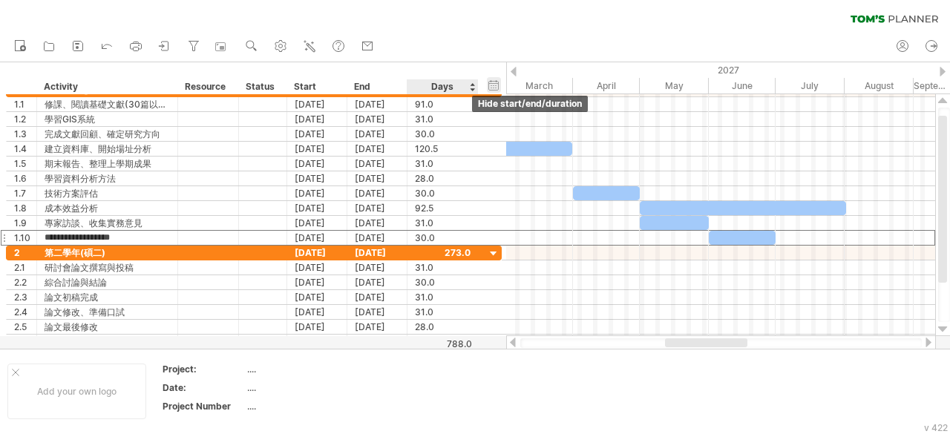
click at [490, 89] on div "hide start/end/duration show start/end/duration" at bounding box center [494, 85] width 14 height 16
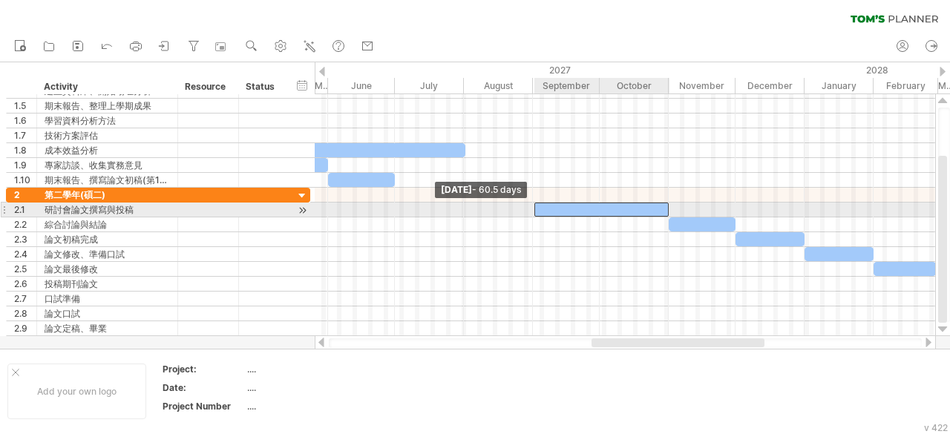
drag, startPoint x: 601, startPoint y: 206, endPoint x: 535, endPoint y: 211, distance: 66.2
click at [535, 211] on span at bounding box center [535, 210] width 6 height 14
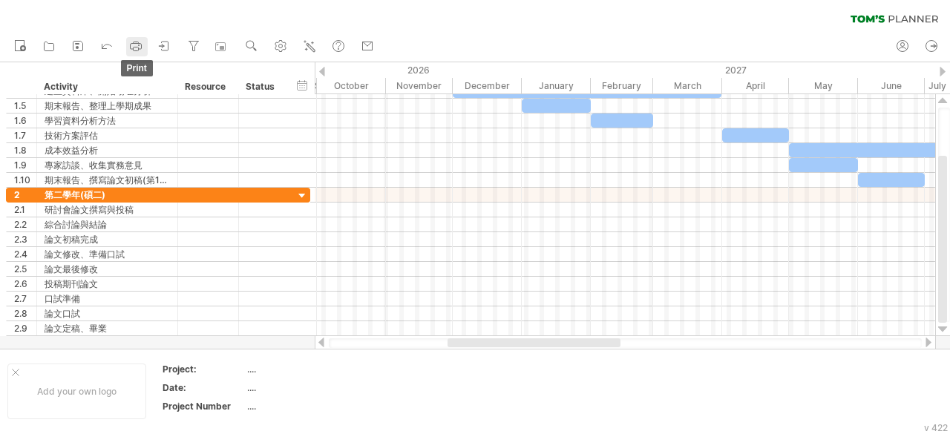
click at [137, 50] on icon at bounding box center [135, 46] width 15 height 15
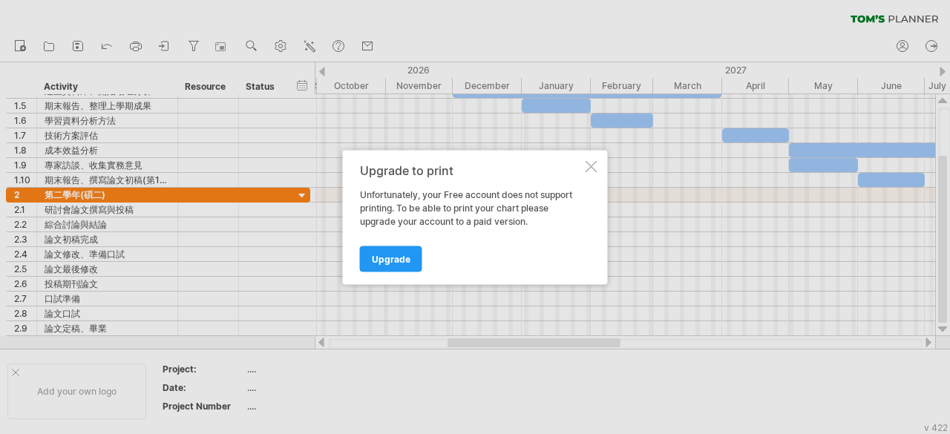
click at [594, 166] on div at bounding box center [592, 166] width 12 height 12
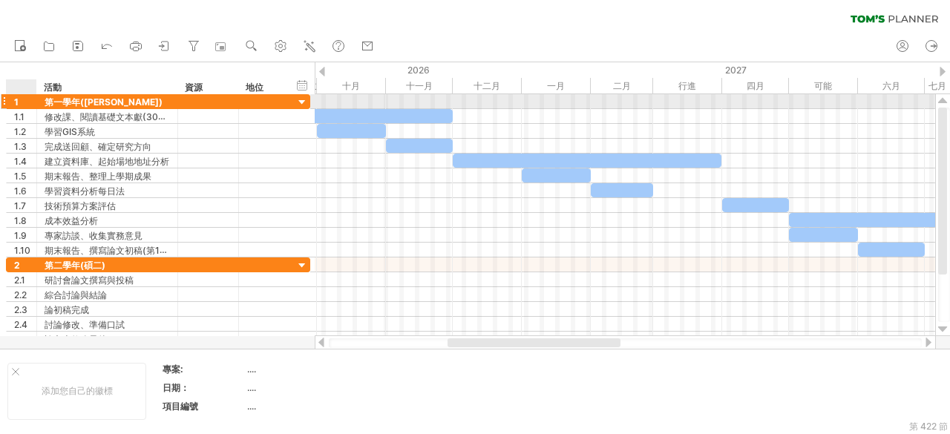
click at [27, 103] on div "1" at bounding box center [25, 101] width 22 height 14
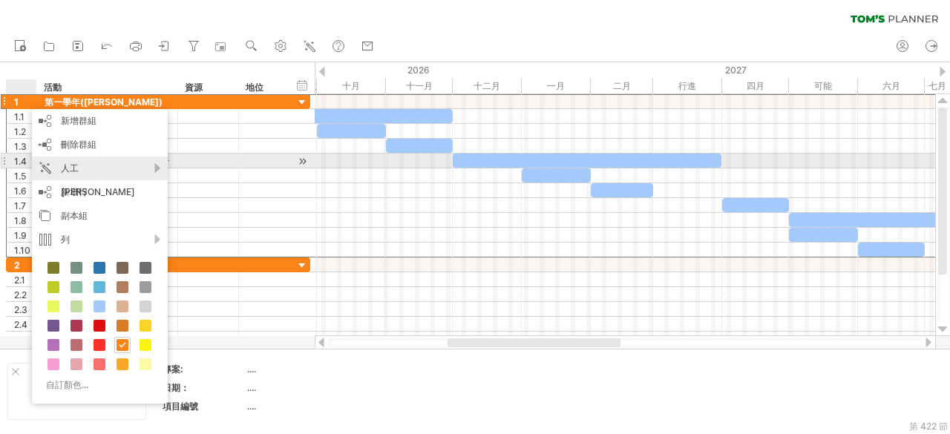
click at [76, 169] on font "人工[PERSON_NAME]" at bounding box center [98, 180] width 74 height 35
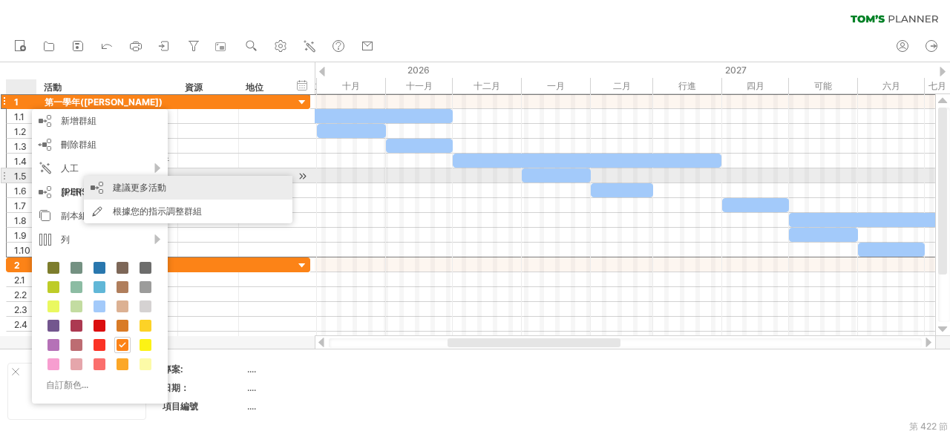
click at [103, 180] on div "建議更多活動" at bounding box center [188, 188] width 209 height 24
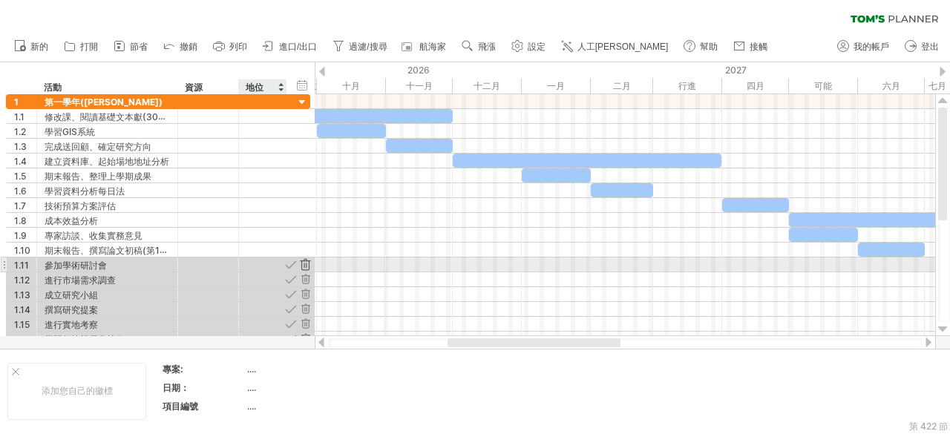
click at [310, 261] on div at bounding box center [306, 265] width 14 height 14
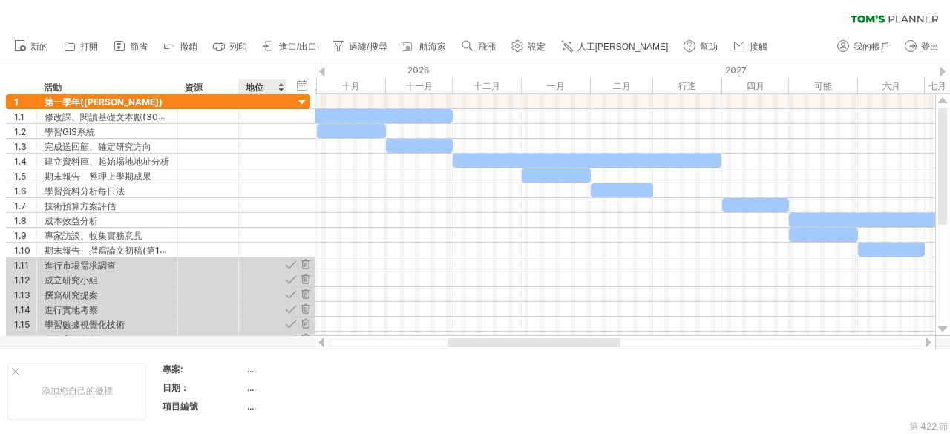
click at [310, 261] on div at bounding box center [306, 265] width 14 height 14
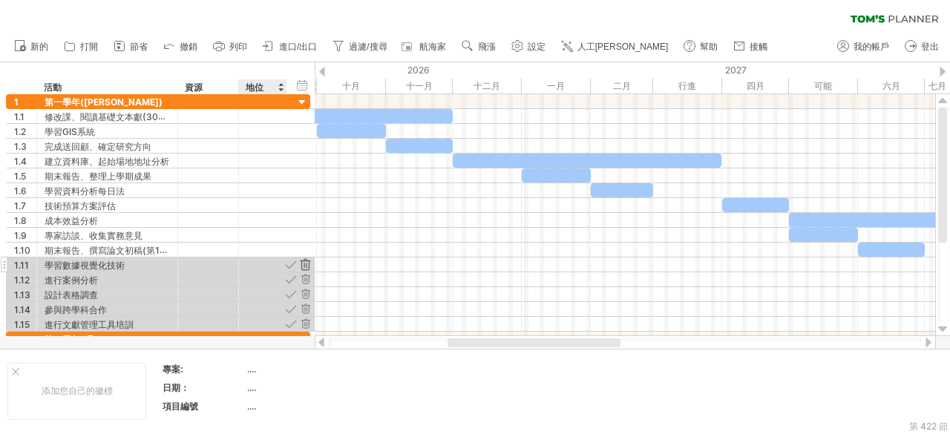
click at [310, 261] on div at bounding box center [306, 265] width 14 height 14
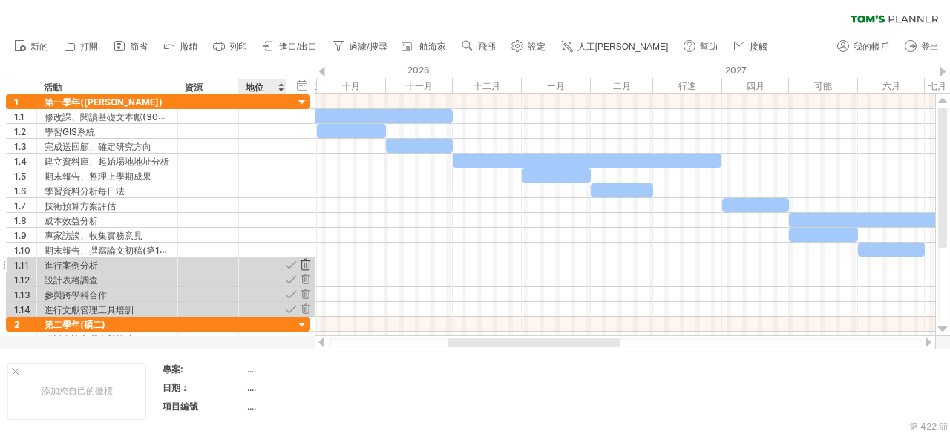
click at [310, 261] on div at bounding box center [306, 265] width 14 height 14
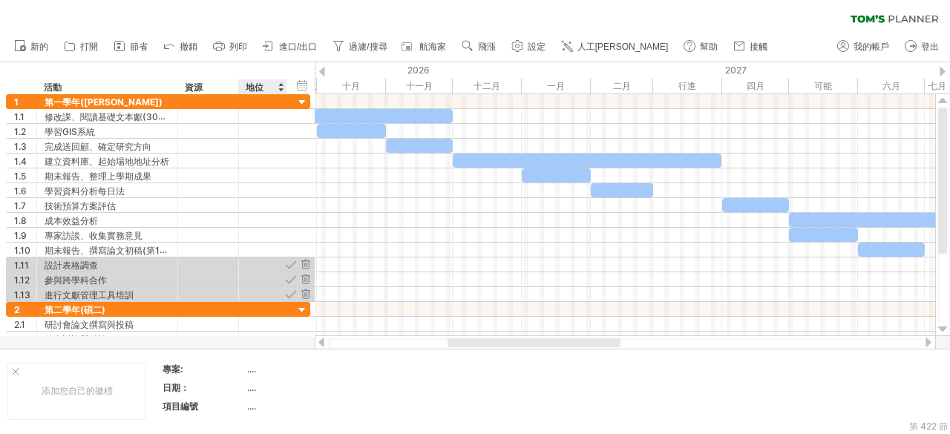
click at [310, 261] on div at bounding box center [306, 265] width 14 height 14
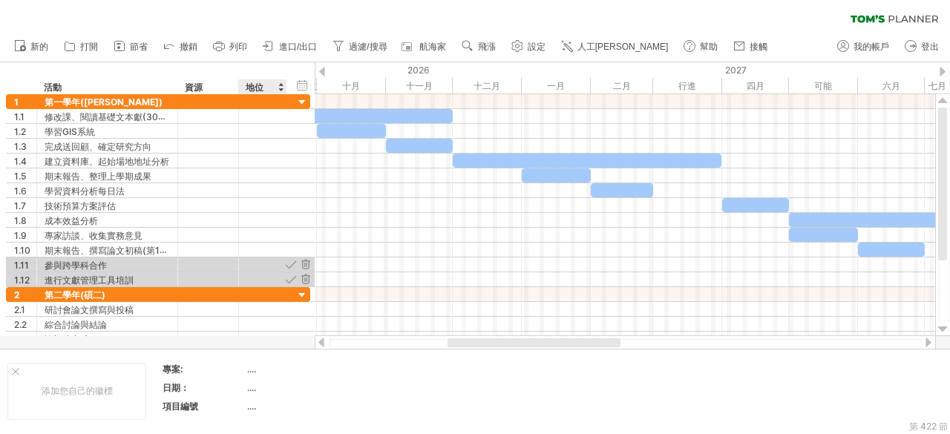
click at [310, 261] on div at bounding box center [306, 265] width 14 height 14
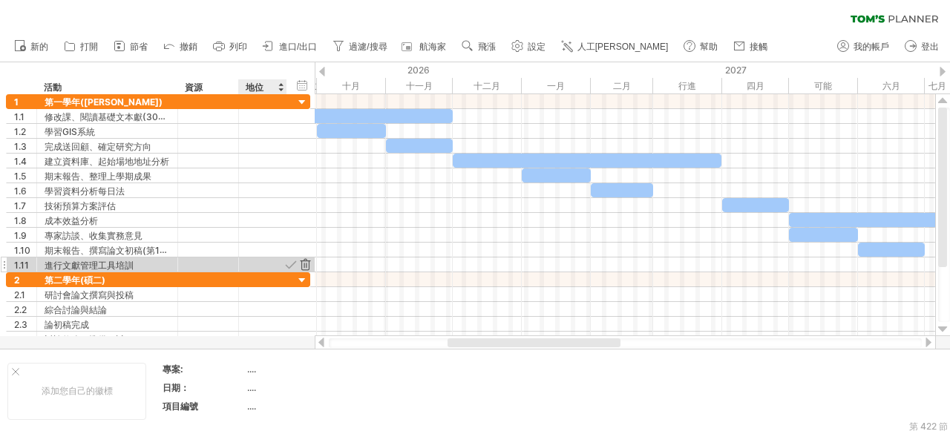
click at [310, 261] on div at bounding box center [306, 265] width 14 height 14
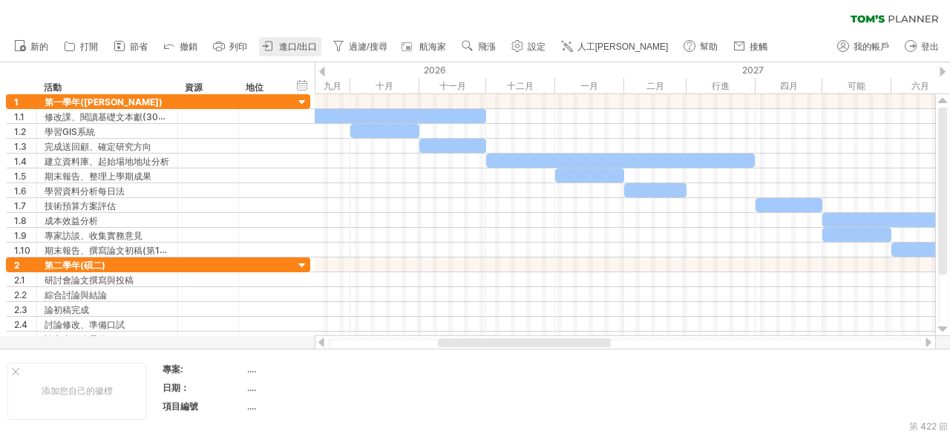
click at [291, 51] on font "進口/出口" at bounding box center [298, 47] width 38 height 10
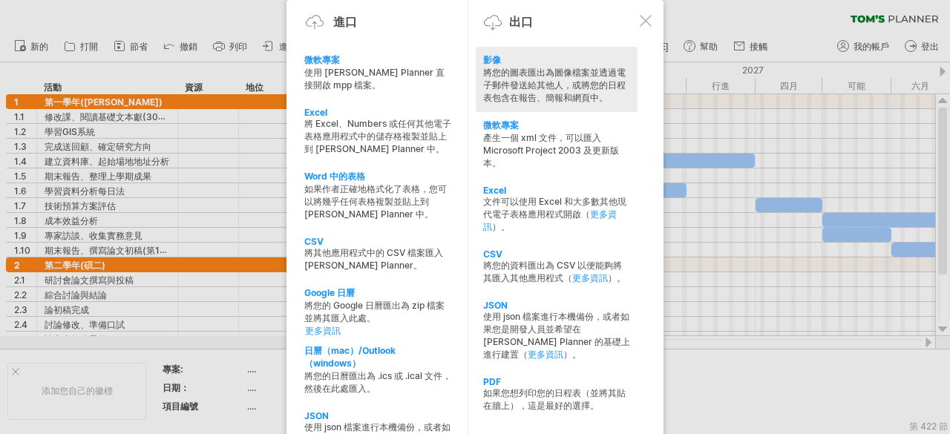
click at [559, 79] on font "將您的圖表匯出為圖像檔案並透過電子郵件發送給其他人，或將您的日程表包含在報告、簡報和網頁中。" at bounding box center [554, 85] width 143 height 36
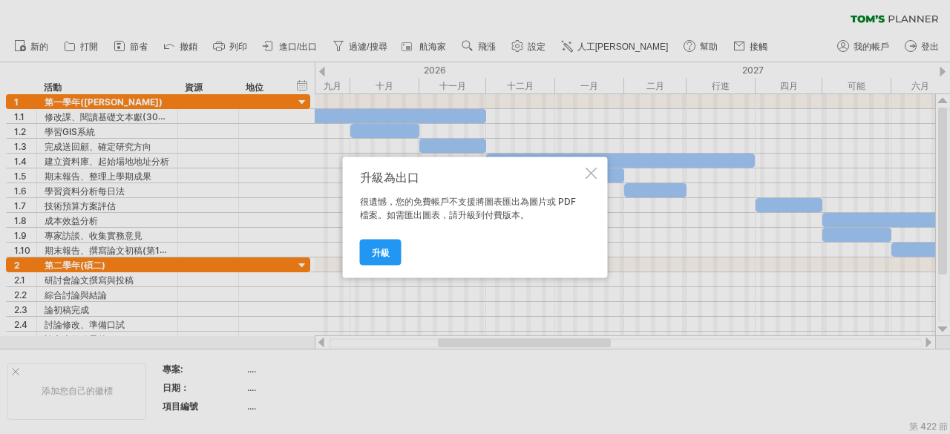
click at [596, 177] on div at bounding box center [592, 173] width 12 height 12
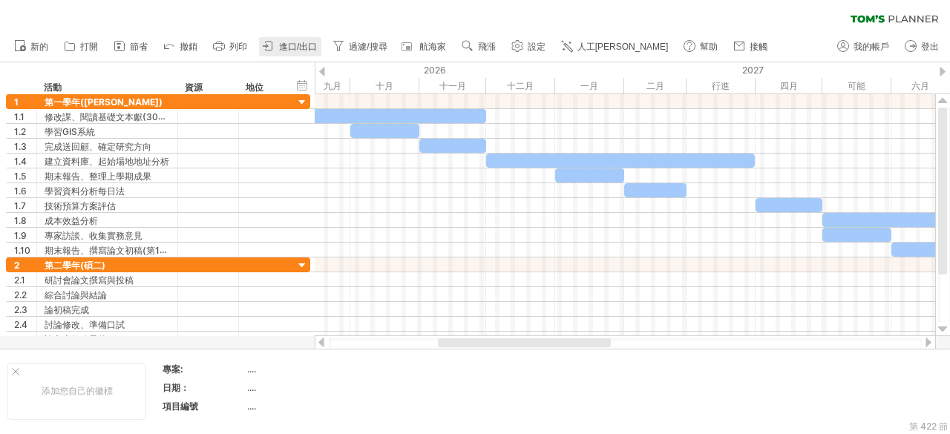
click at [281, 47] on font "進口/出口" at bounding box center [298, 47] width 38 height 10
